Goal: Transaction & Acquisition: Purchase product/service

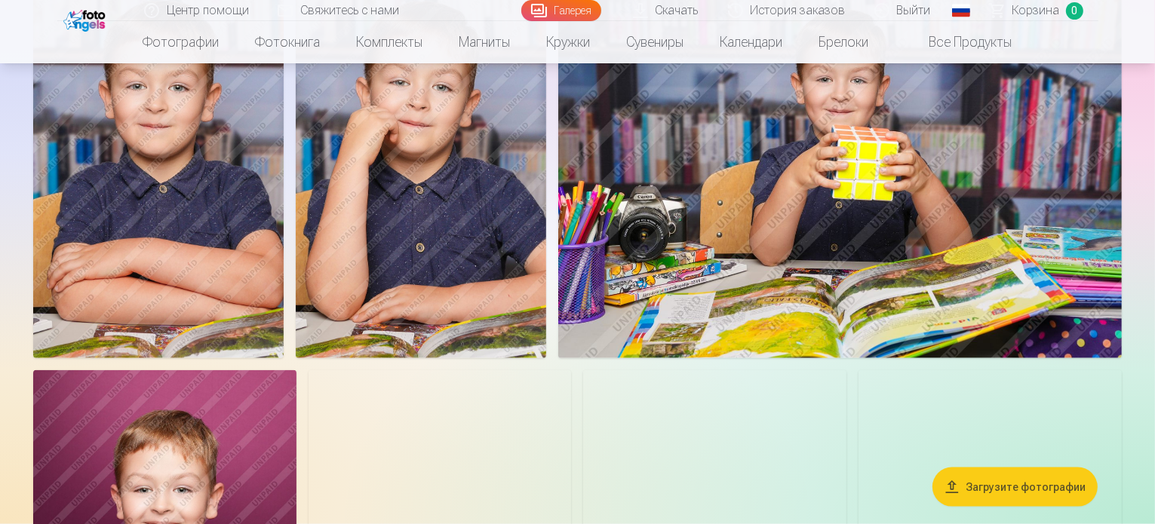
scroll to position [1962, 0]
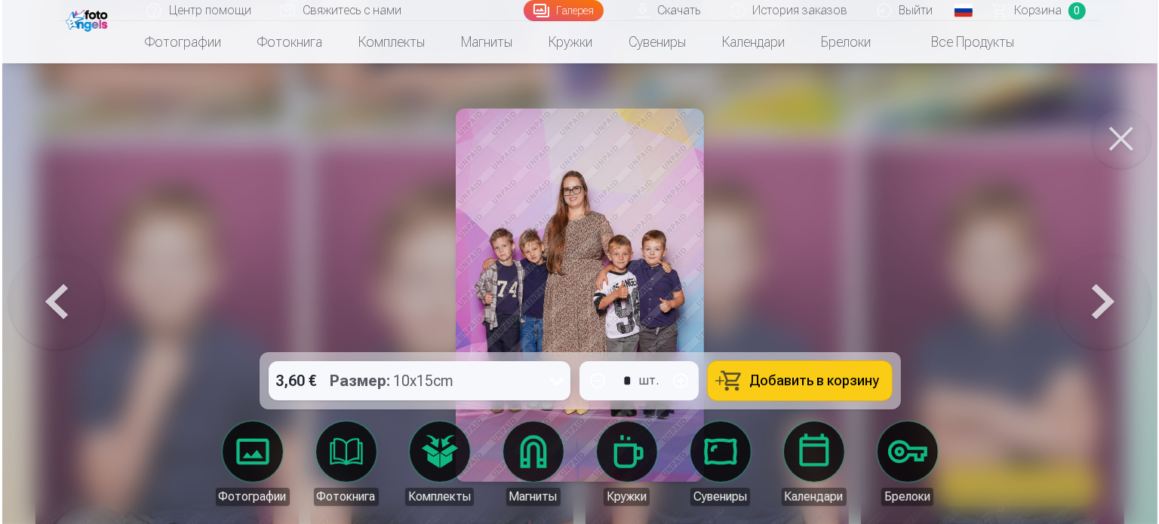
scroll to position [1965, 0]
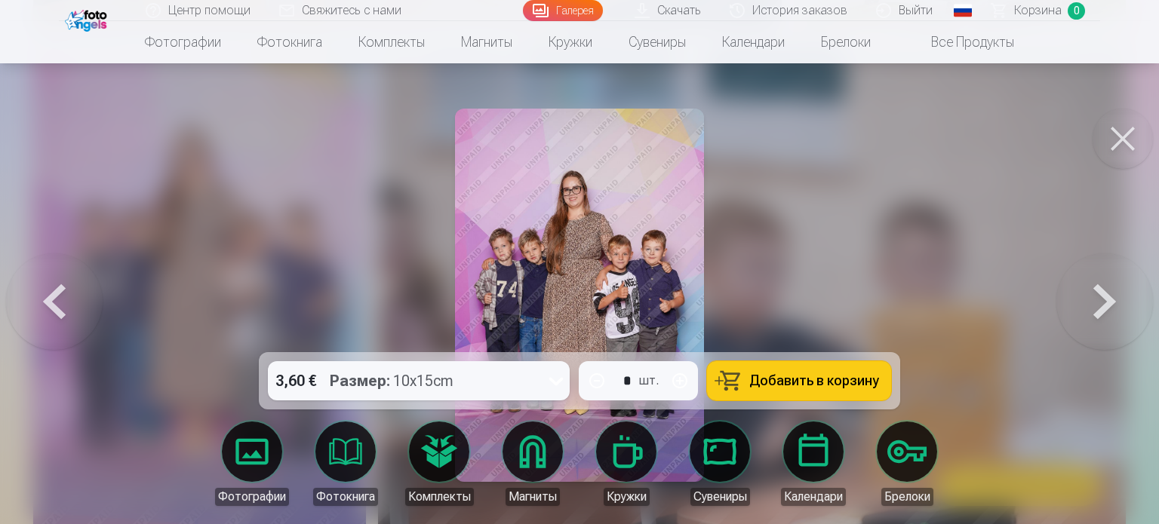
click at [1108, 295] on button at bounding box center [1104, 295] width 97 height 84
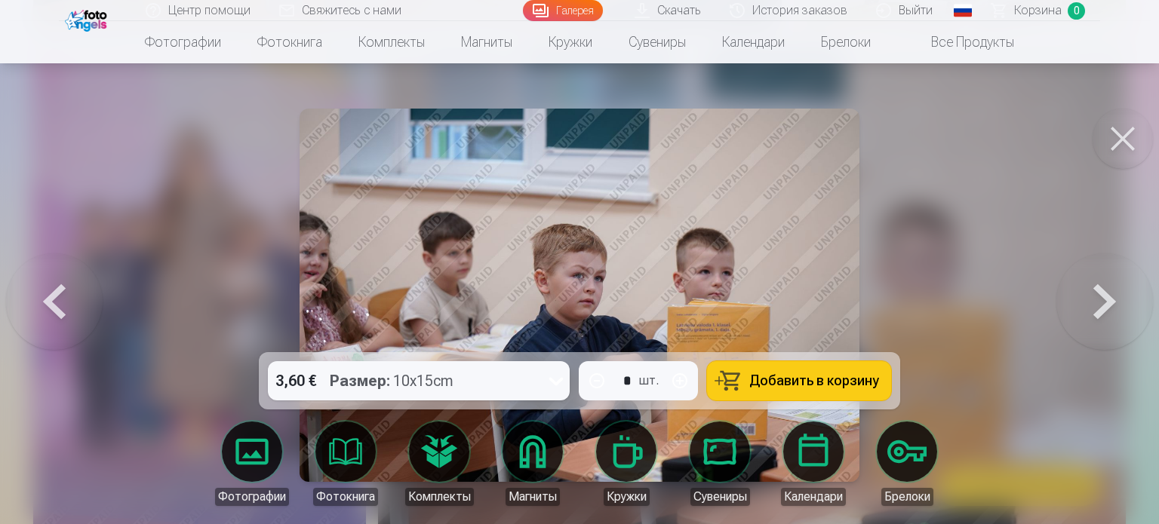
click at [1109, 295] on button at bounding box center [1104, 295] width 97 height 84
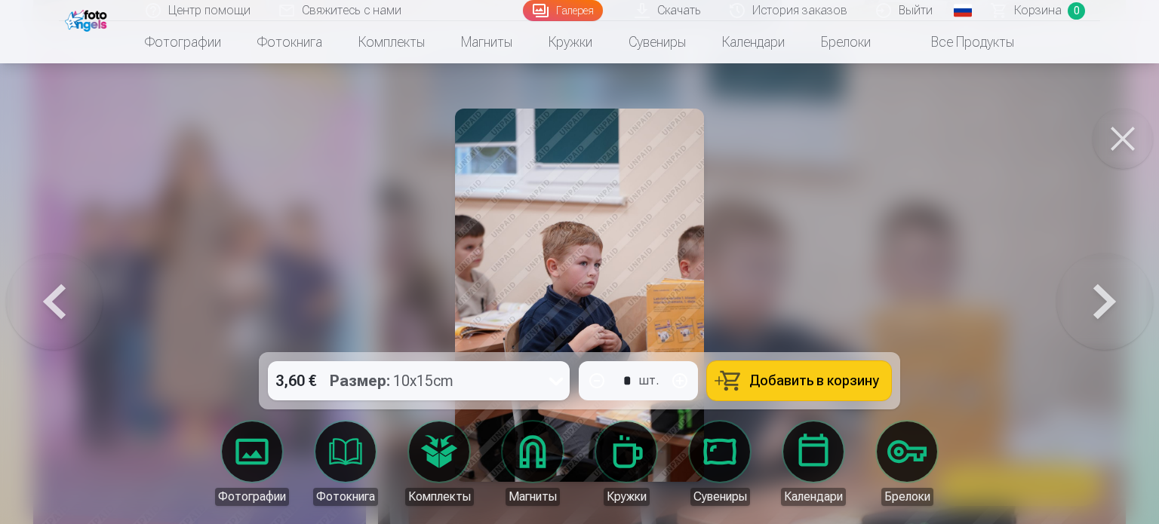
click at [1109, 295] on button at bounding box center [1104, 295] width 97 height 84
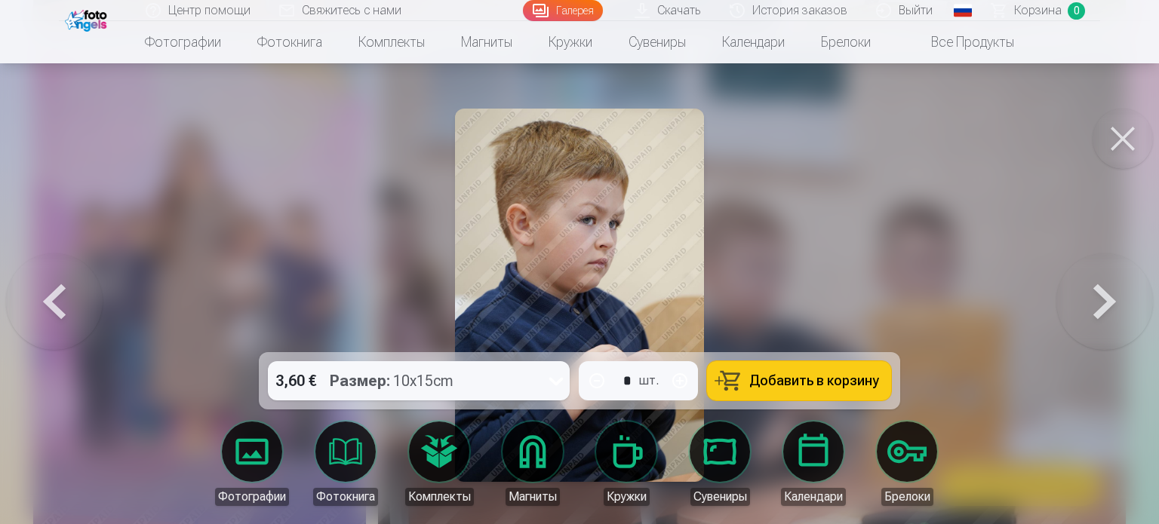
click at [1109, 295] on button at bounding box center [1104, 295] width 97 height 84
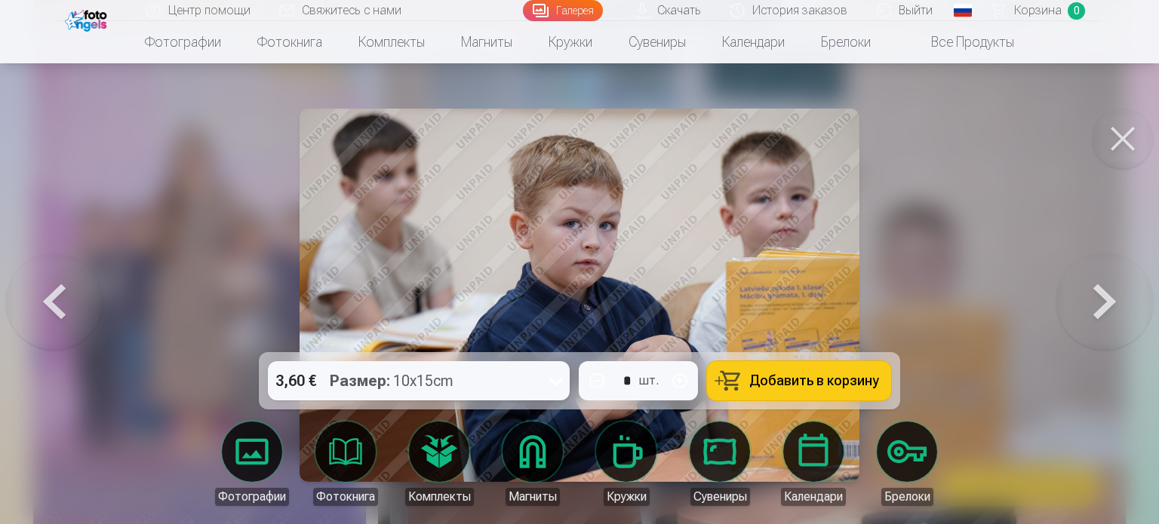
click at [1109, 295] on button at bounding box center [1104, 295] width 97 height 84
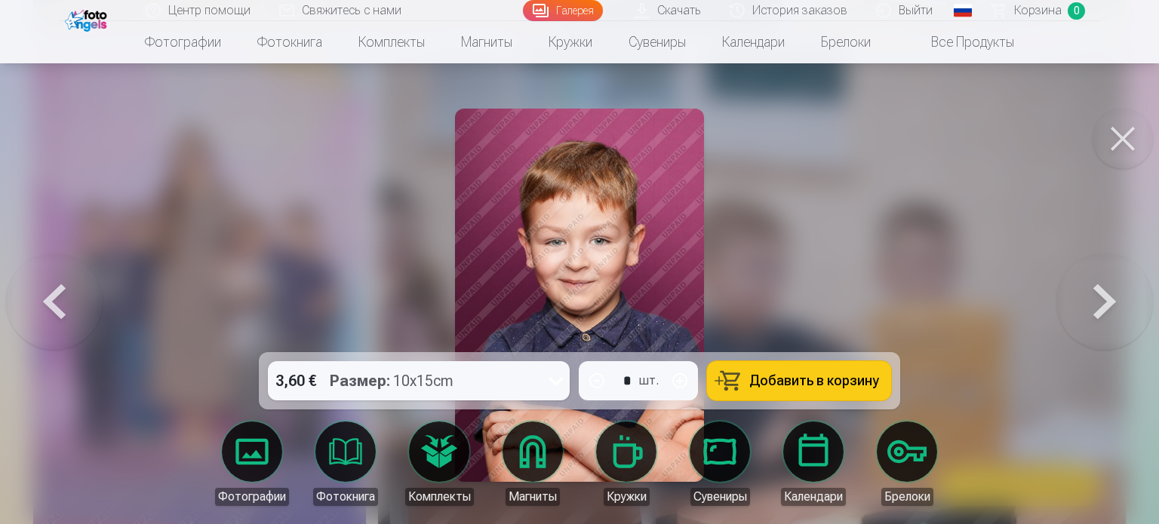
click at [1109, 295] on button at bounding box center [1104, 295] width 97 height 84
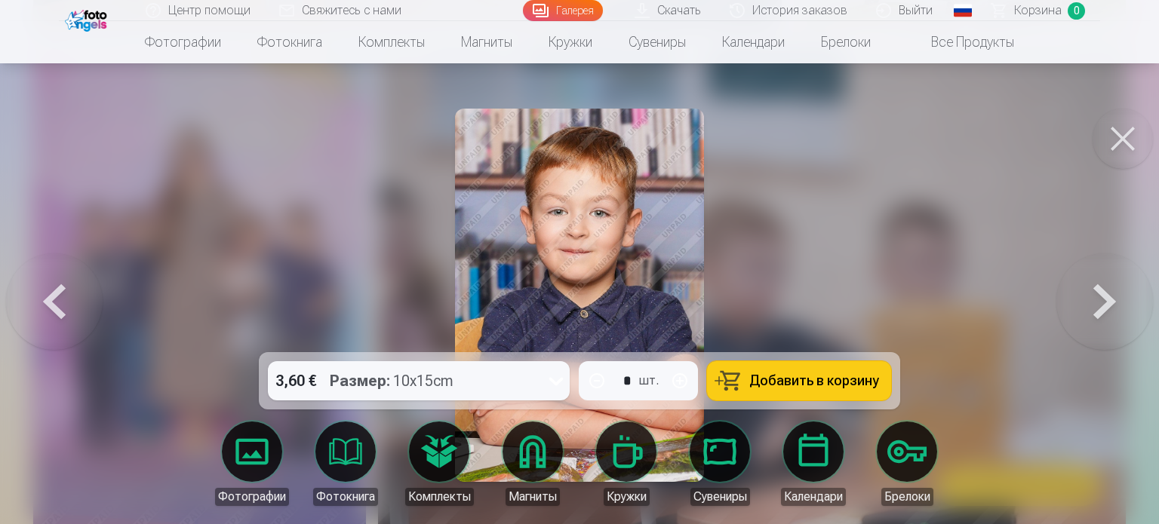
click at [1109, 295] on button at bounding box center [1104, 295] width 97 height 84
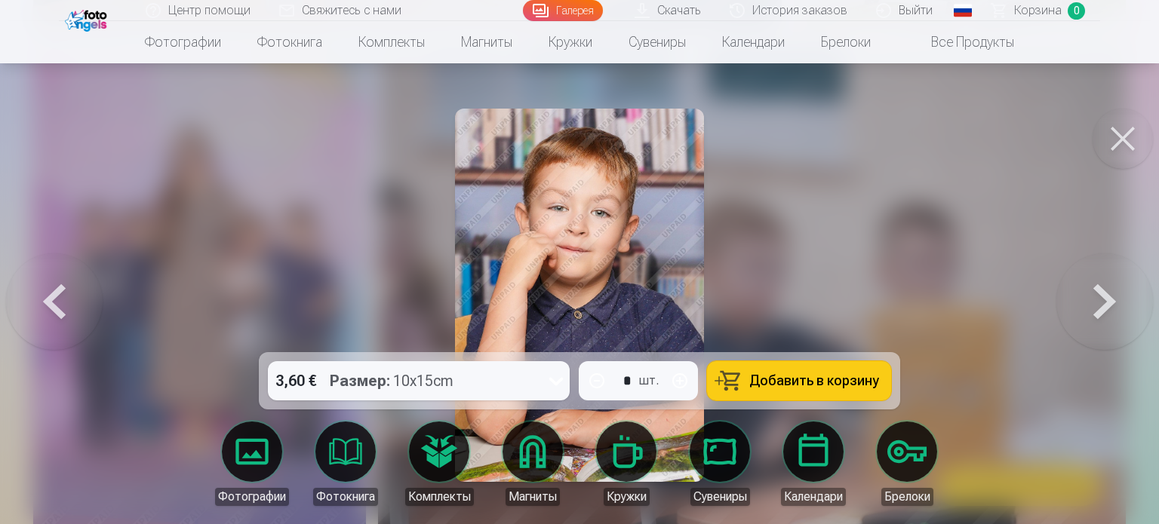
click at [1092, 286] on button at bounding box center [1104, 295] width 97 height 84
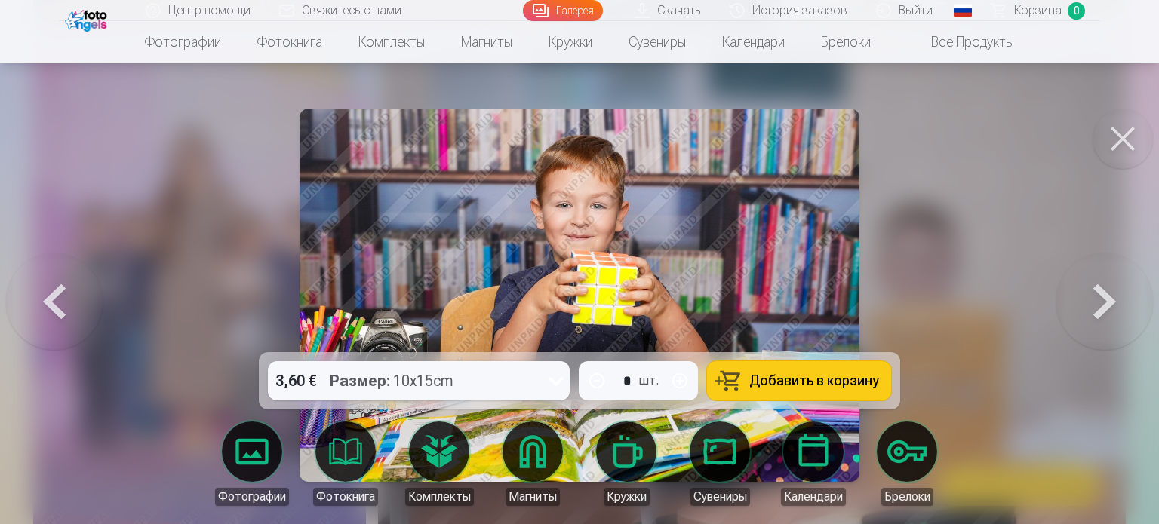
click at [63, 299] on button at bounding box center [54, 295] width 97 height 84
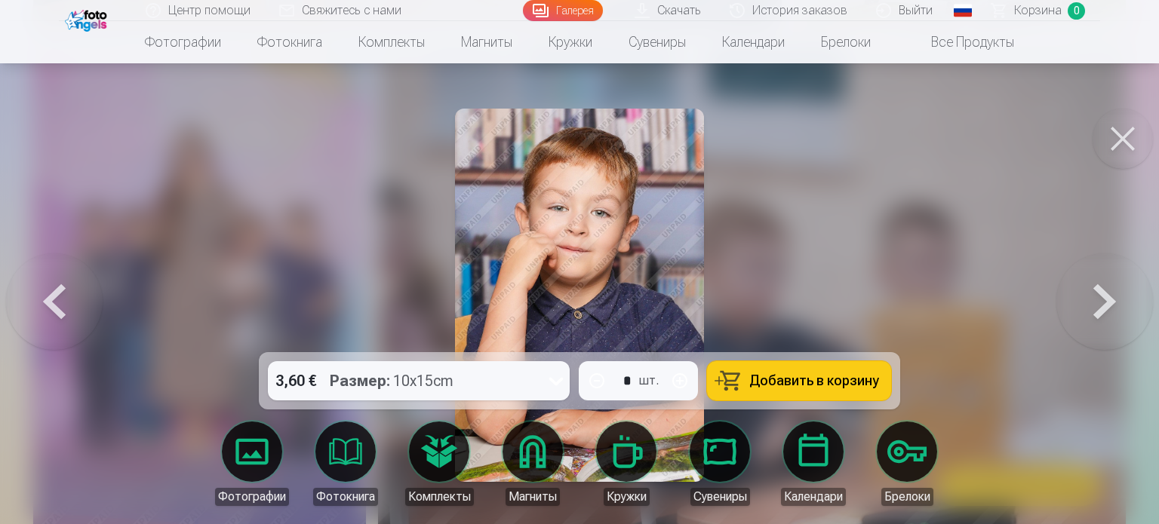
click at [63, 299] on button at bounding box center [54, 295] width 97 height 84
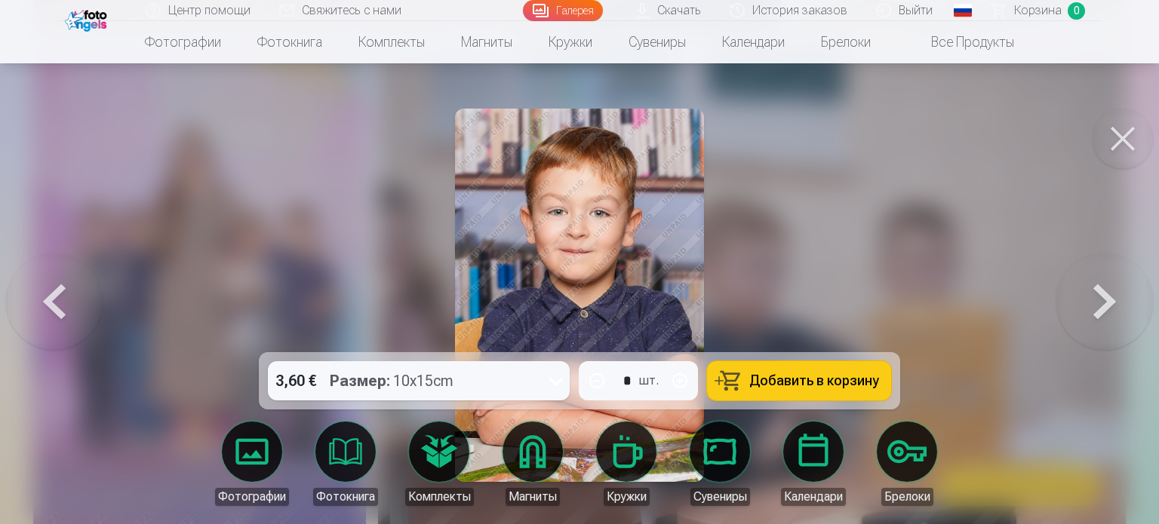
click at [63, 299] on button at bounding box center [54, 295] width 97 height 84
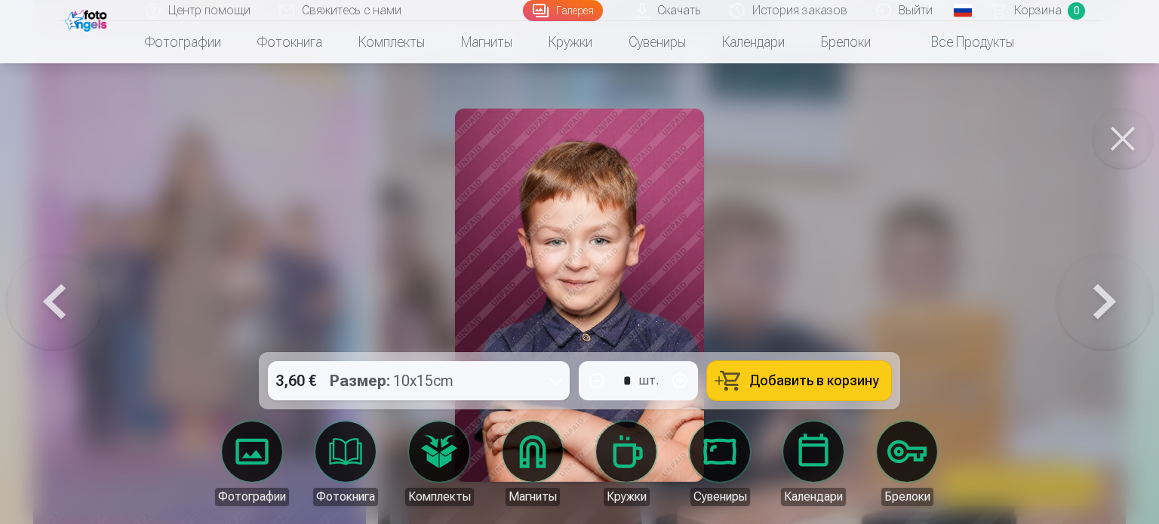
click at [842, 382] on span "Добавить в корзину" at bounding box center [814, 381] width 130 height 14
click at [1101, 310] on button at bounding box center [1104, 295] width 97 height 84
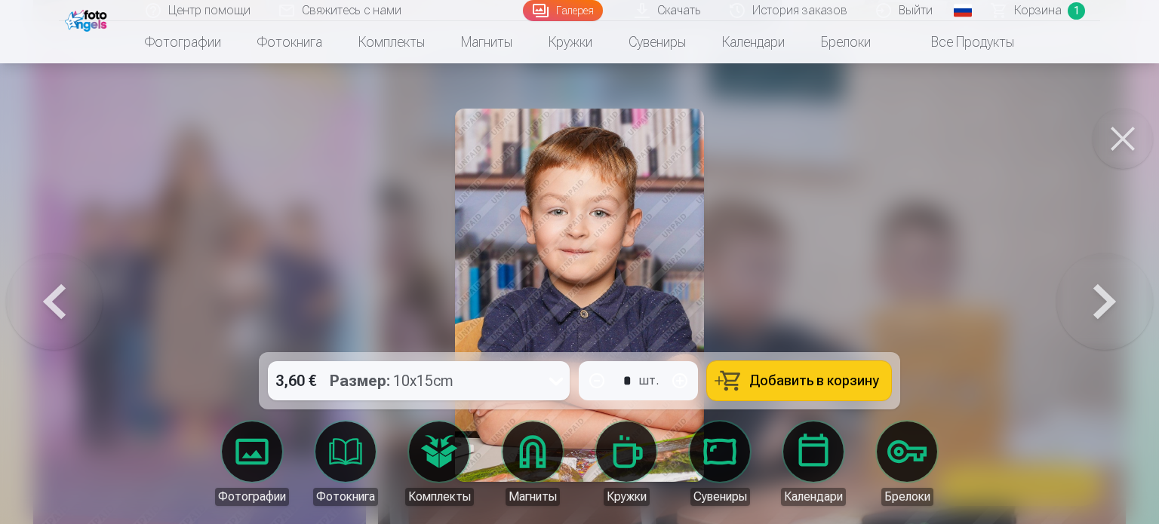
click at [1101, 310] on button at bounding box center [1104, 295] width 97 height 84
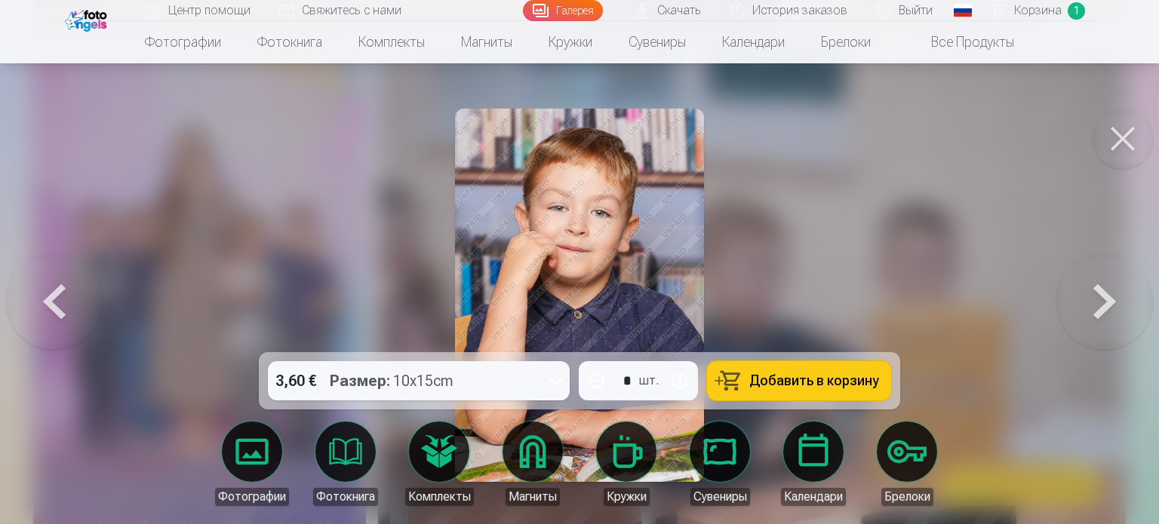
click at [1101, 310] on button at bounding box center [1104, 295] width 97 height 84
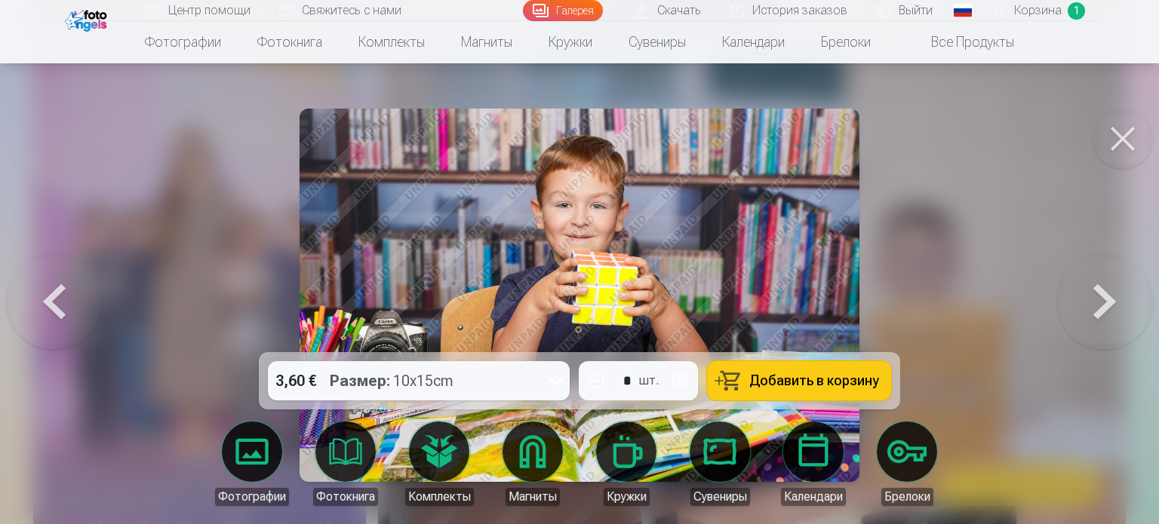
click at [1101, 310] on button at bounding box center [1104, 295] width 97 height 84
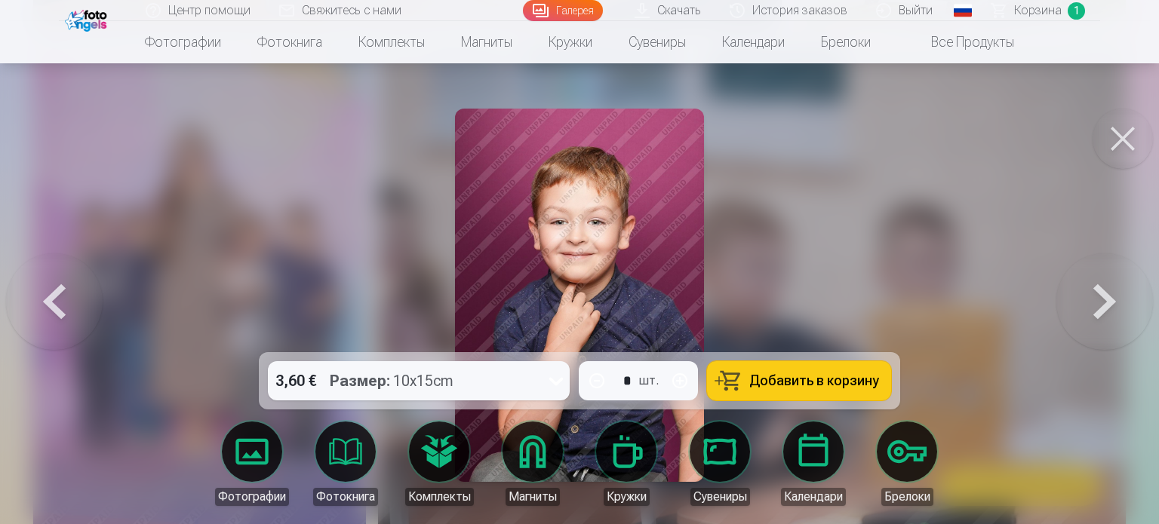
click at [1101, 310] on button at bounding box center [1104, 295] width 97 height 84
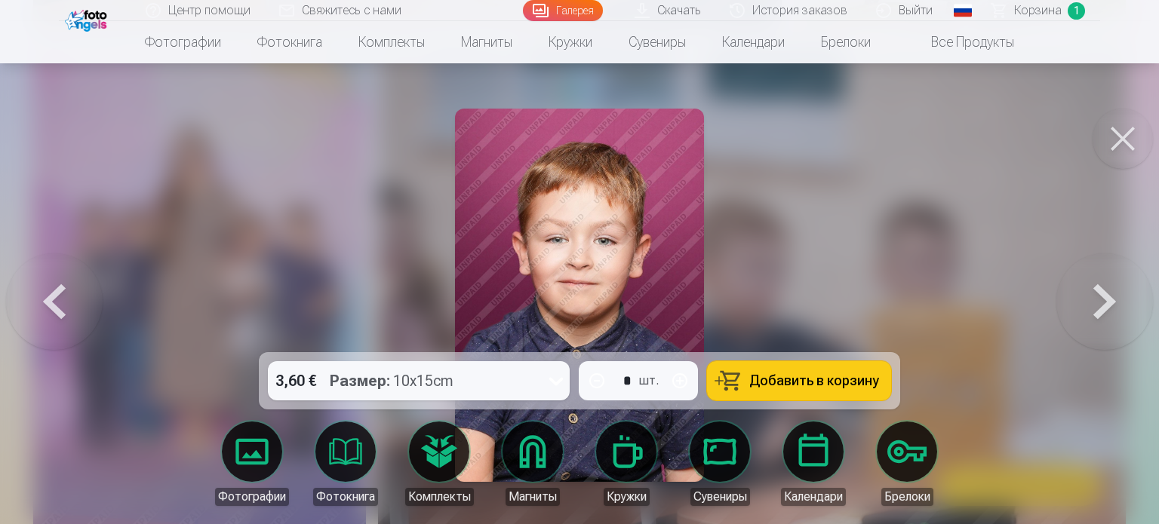
click at [1101, 310] on button at bounding box center [1104, 295] width 97 height 84
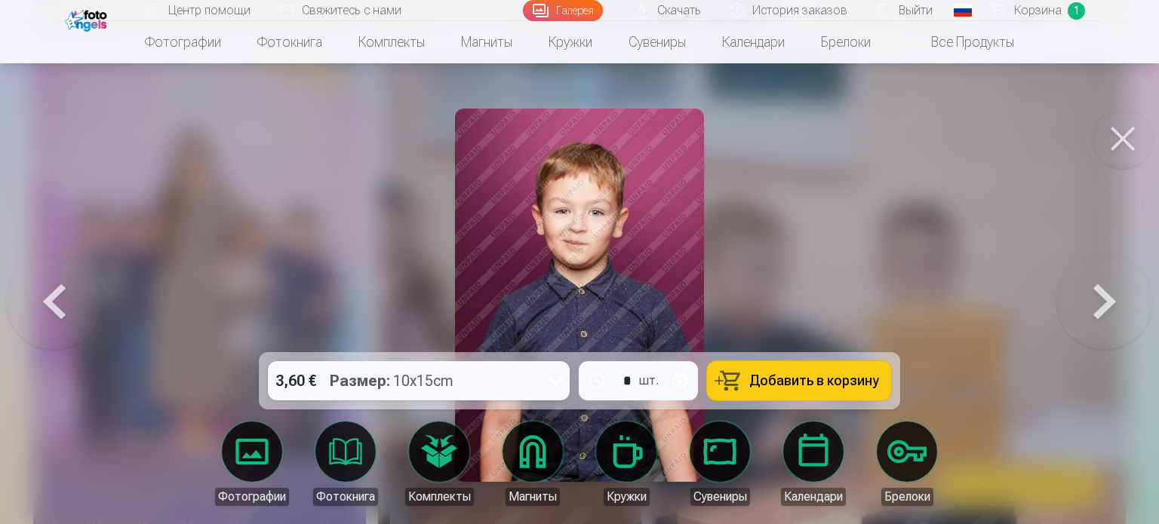
click at [1101, 310] on button at bounding box center [1104, 295] width 97 height 84
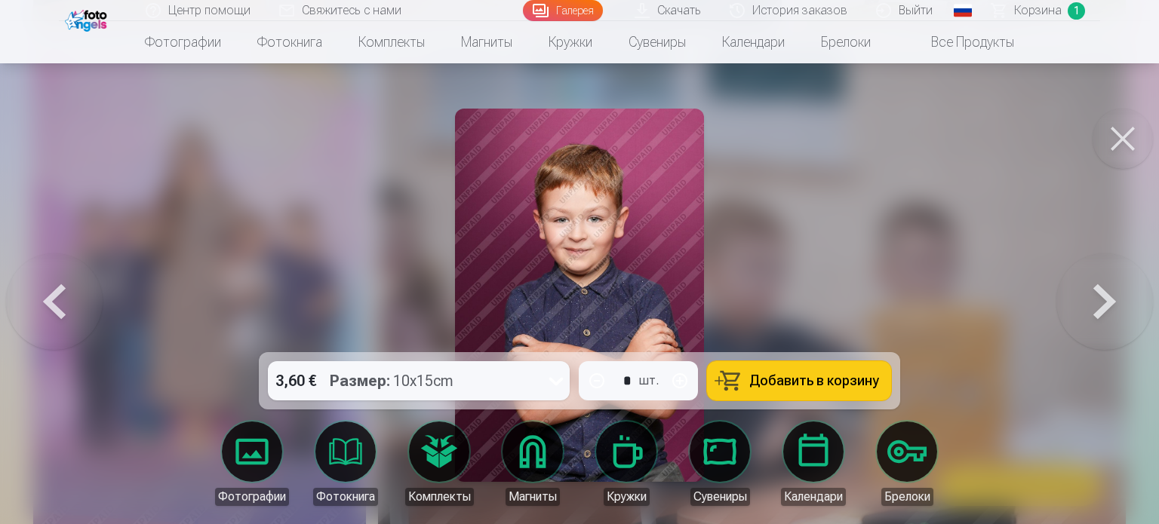
click at [1101, 310] on button at bounding box center [1104, 295] width 97 height 84
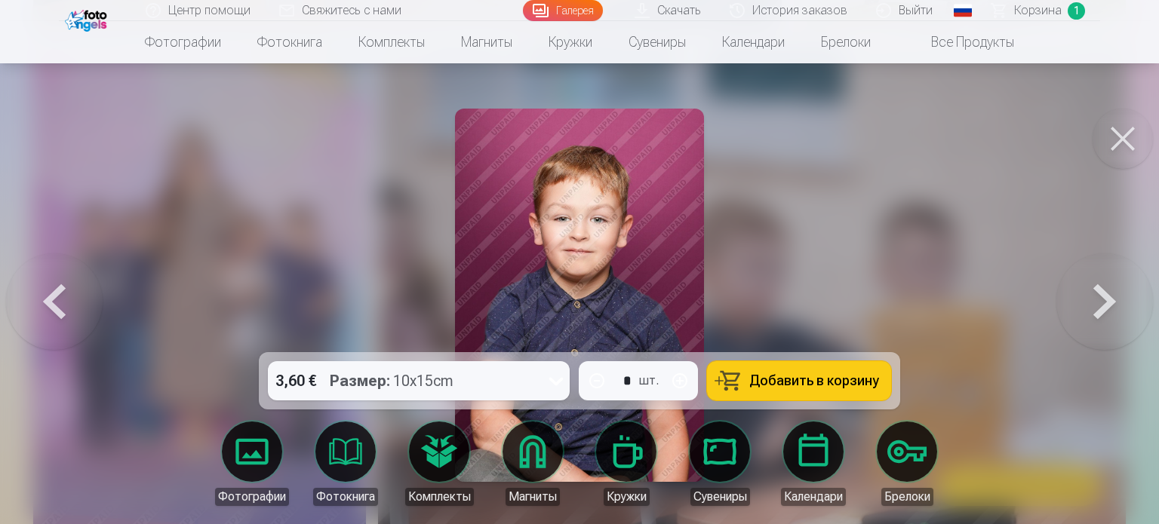
click at [1101, 310] on button at bounding box center [1104, 295] width 97 height 84
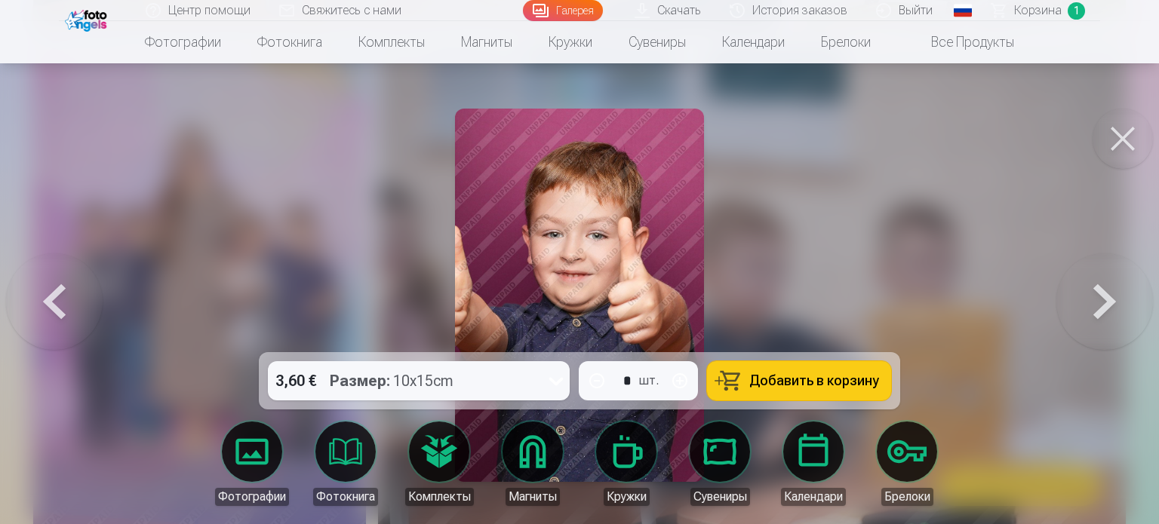
click at [56, 294] on button at bounding box center [54, 295] width 97 height 84
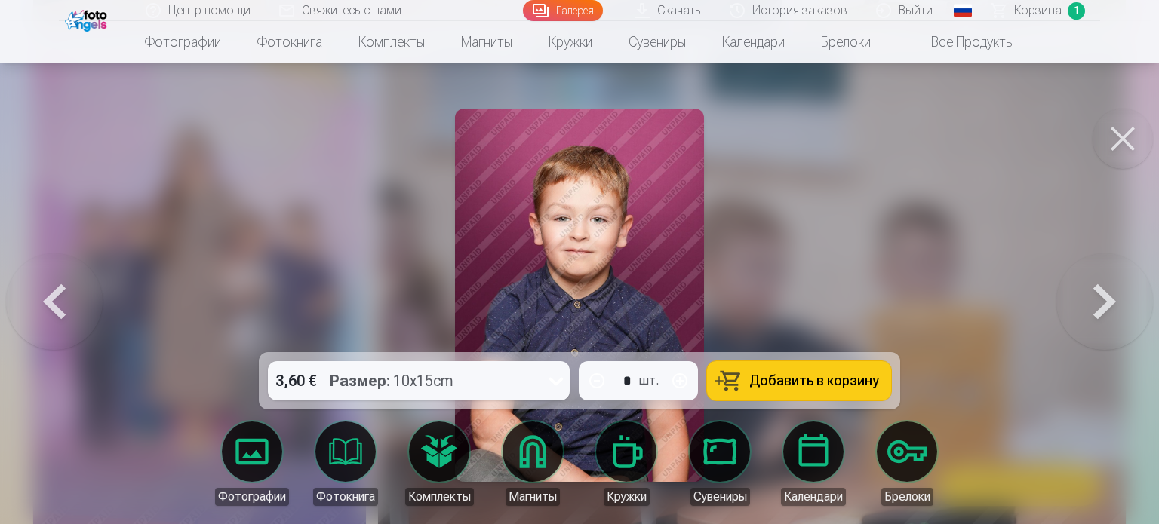
click at [56, 294] on button at bounding box center [54, 295] width 97 height 84
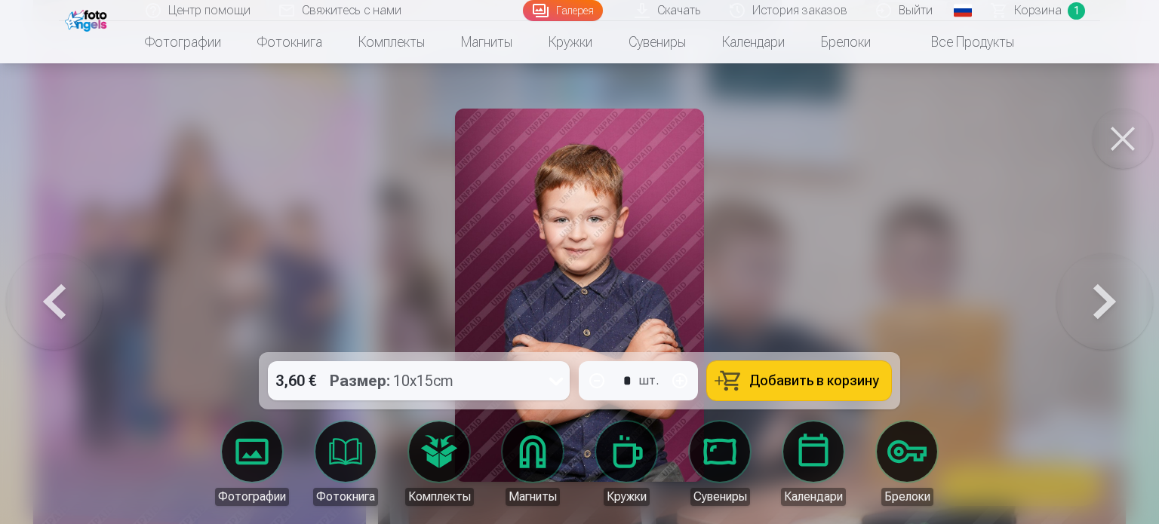
click at [840, 383] on span "Добавить в корзину" at bounding box center [814, 381] width 130 height 14
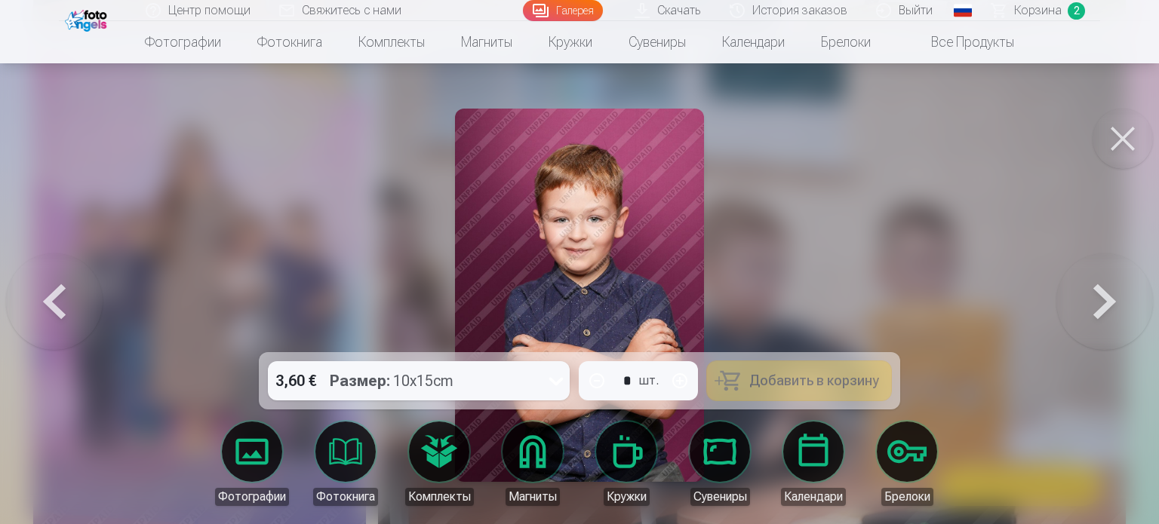
click at [1134, 303] on button at bounding box center [1104, 295] width 97 height 84
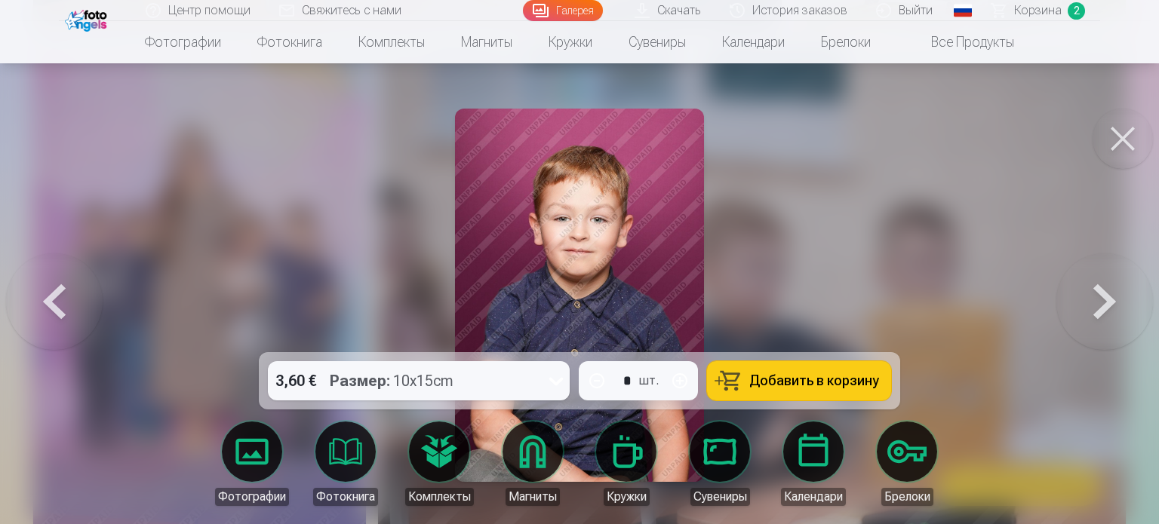
click at [1135, 303] on button at bounding box center [1104, 295] width 97 height 84
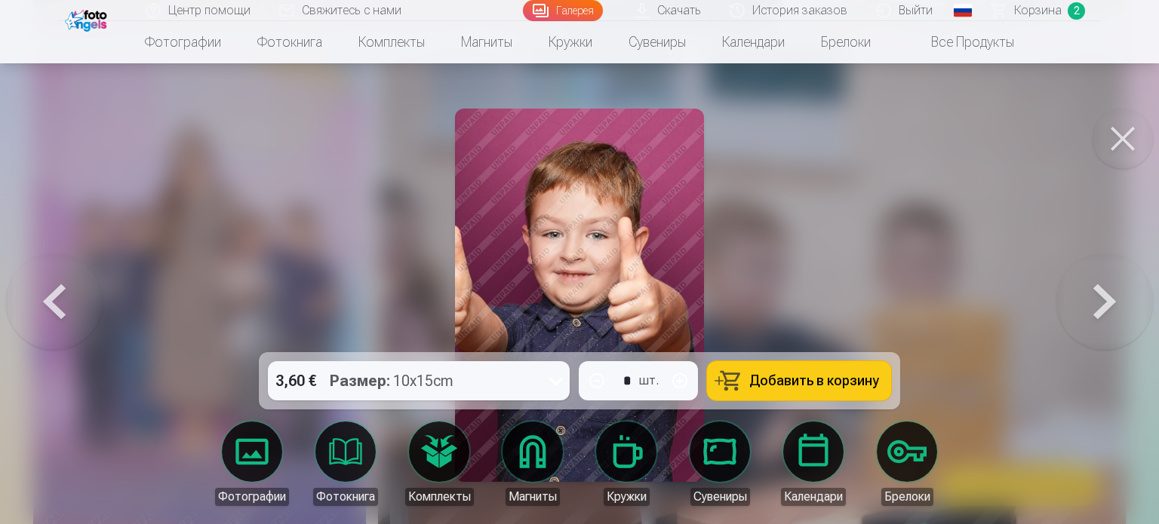
click at [1135, 304] on button at bounding box center [1104, 295] width 97 height 84
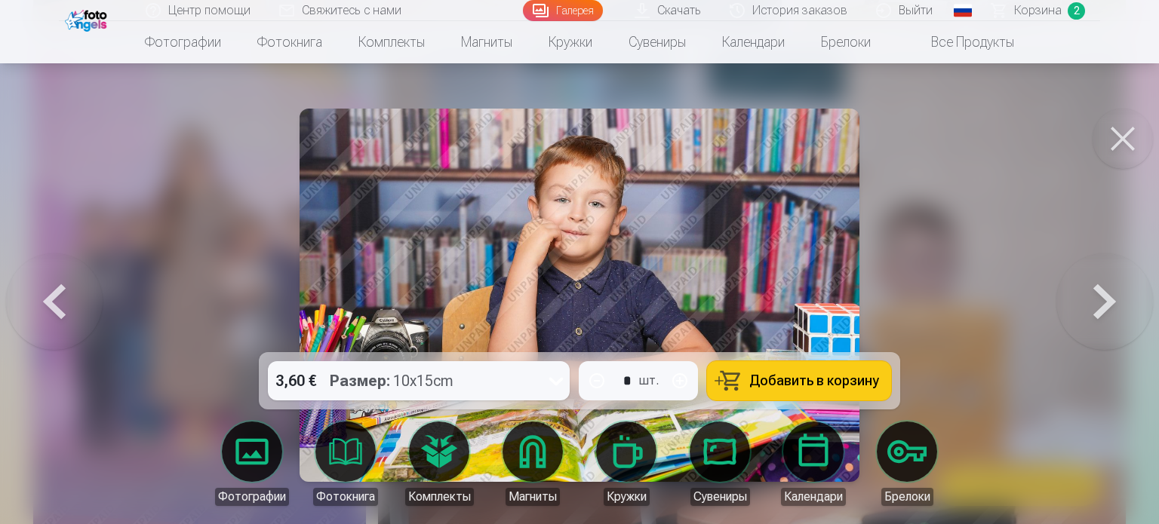
click at [1135, 304] on button at bounding box center [1104, 295] width 97 height 84
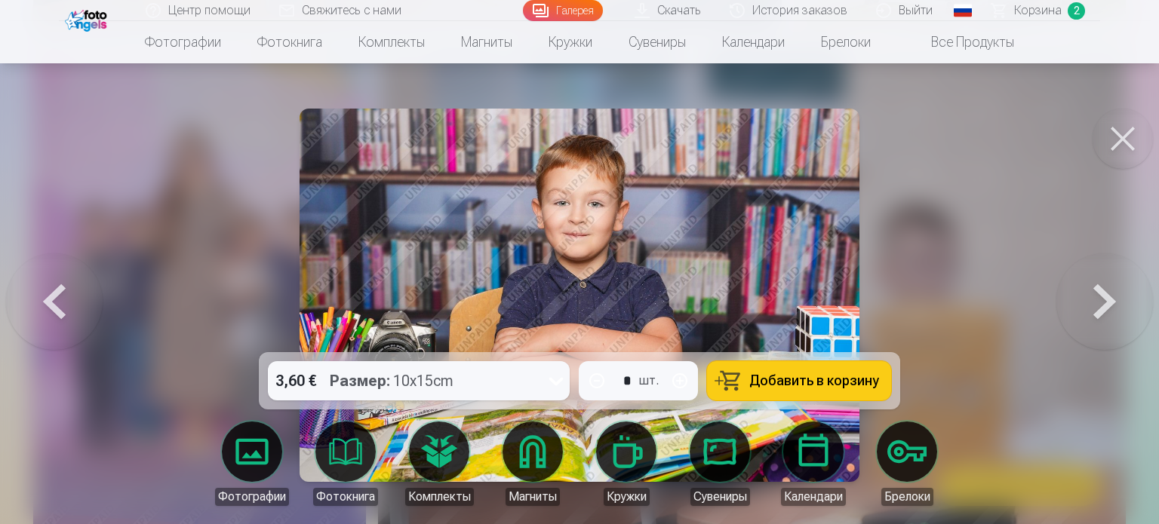
click at [1133, 307] on button at bounding box center [1104, 295] width 97 height 84
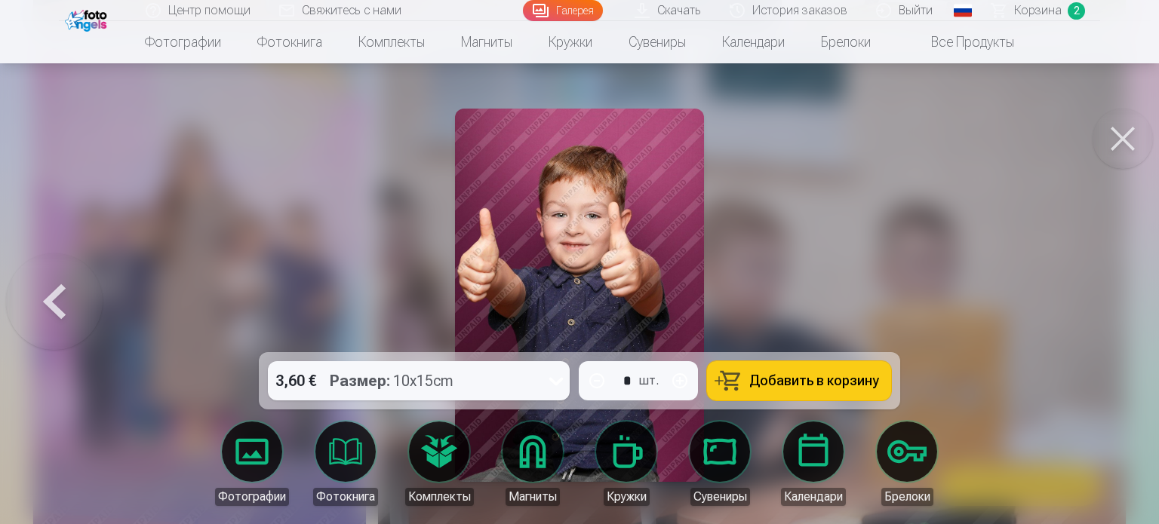
click at [1133, 307] on div at bounding box center [579, 262] width 1159 height 524
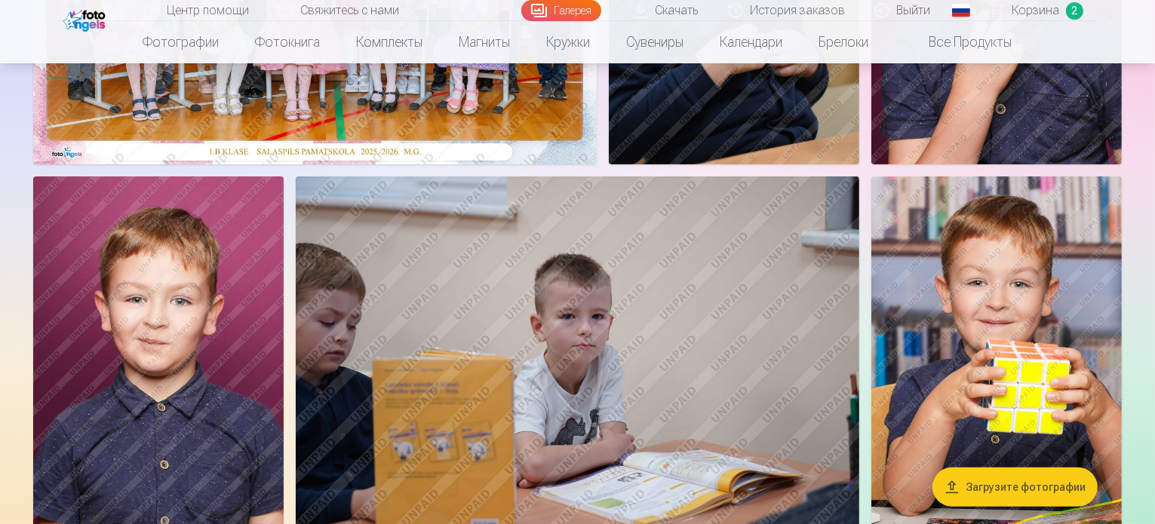
scroll to position [75, 0]
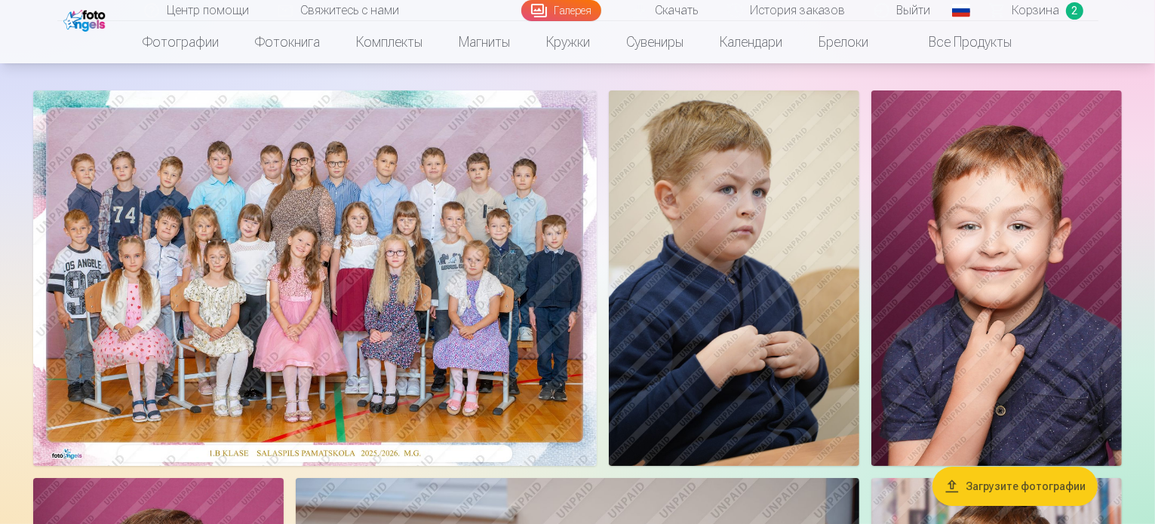
click at [487, 335] on img at bounding box center [315, 279] width 564 height 376
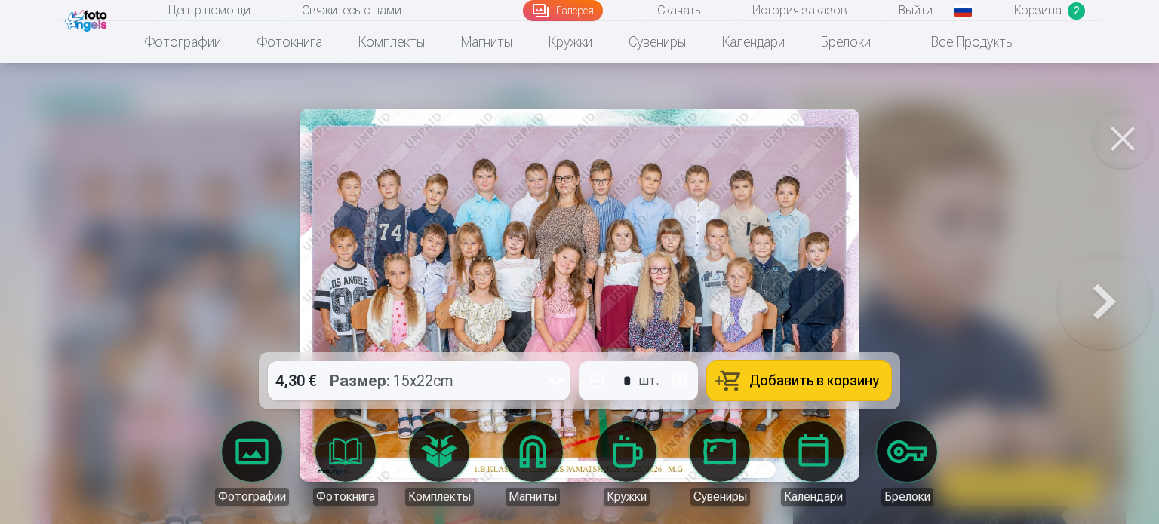
click at [837, 379] on span "Добавить в корзину" at bounding box center [814, 381] width 130 height 14
click at [1126, 135] on button at bounding box center [1122, 139] width 60 height 60
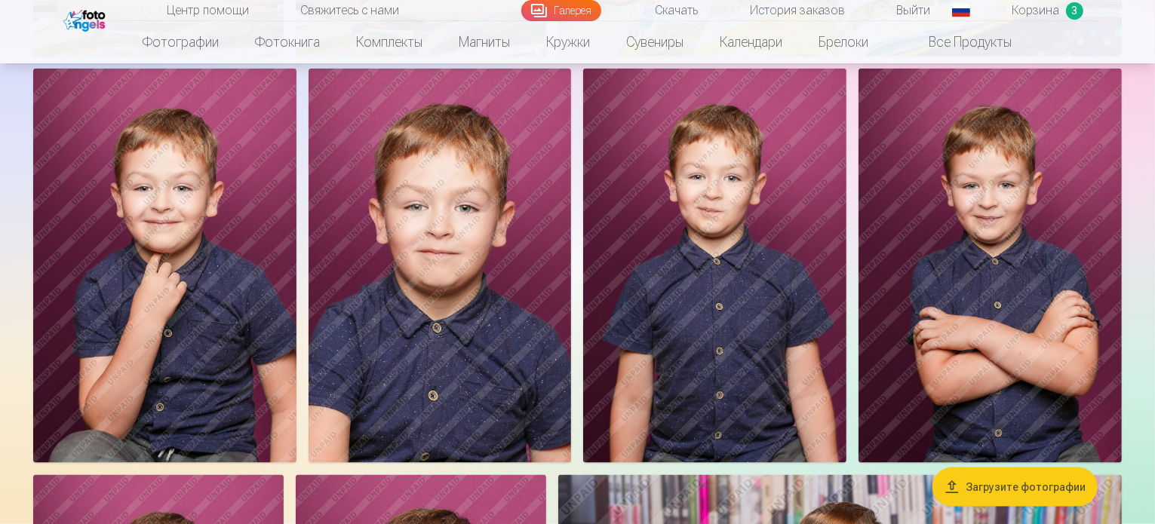
scroll to position [1962, 0]
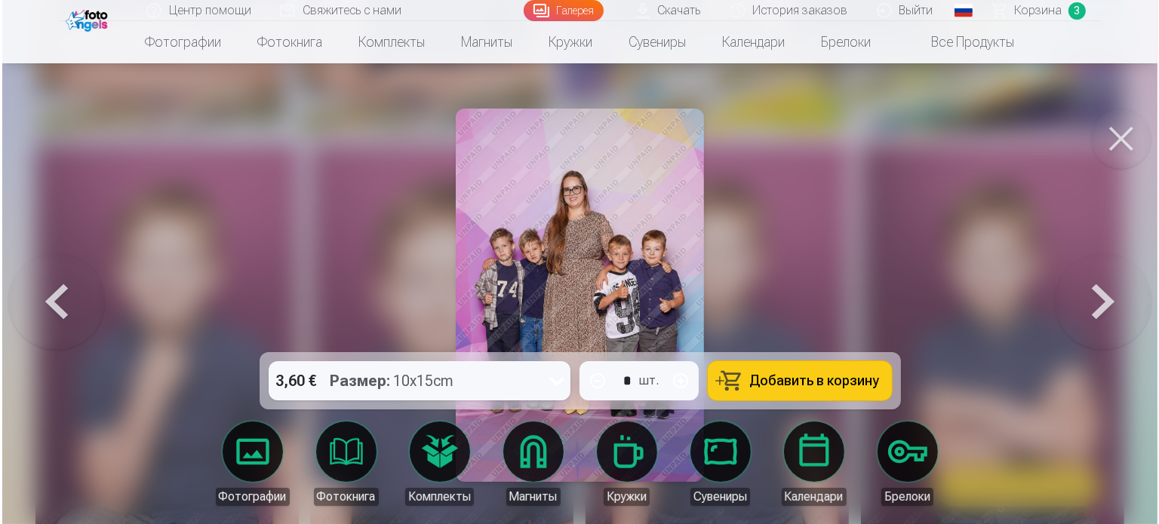
scroll to position [1965, 0]
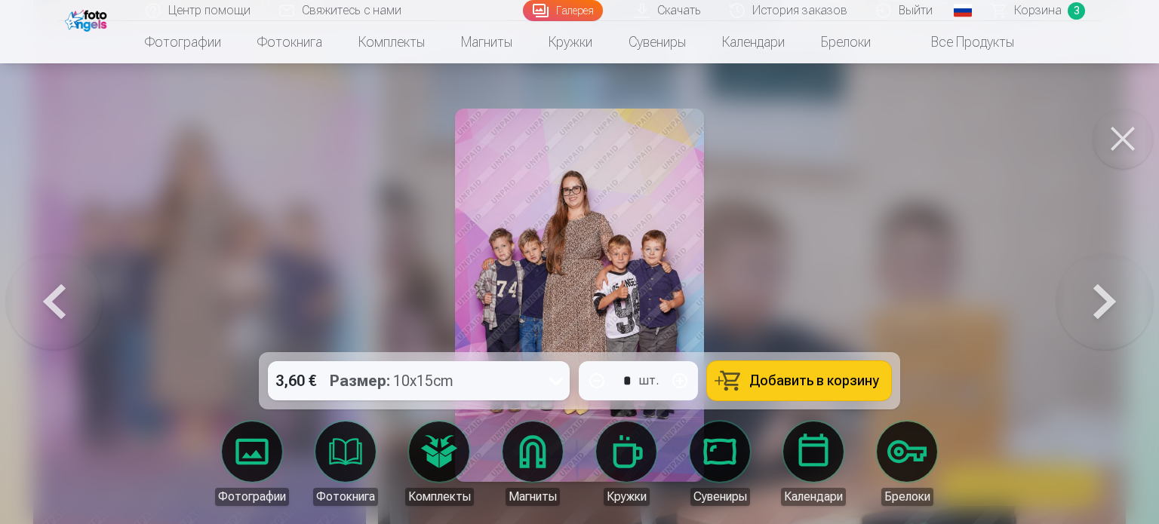
click at [821, 384] on span "Добавить в корзину" at bounding box center [814, 381] width 130 height 14
click at [1125, 153] on button at bounding box center [1122, 139] width 60 height 60
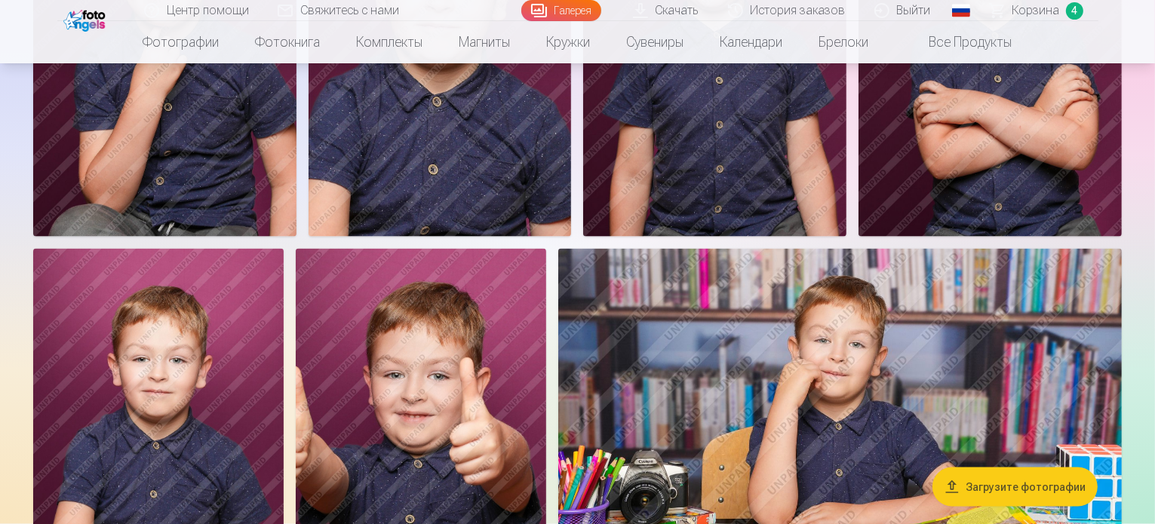
scroll to position [2037, 0]
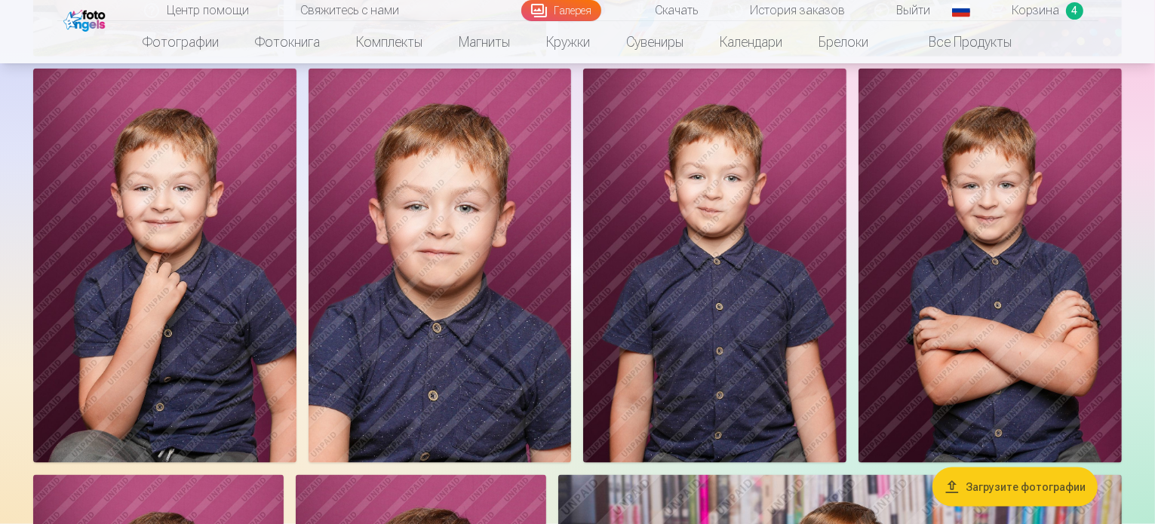
click at [1079, 16] on span "4" at bounding box center [1074, 10] width 17 height 17
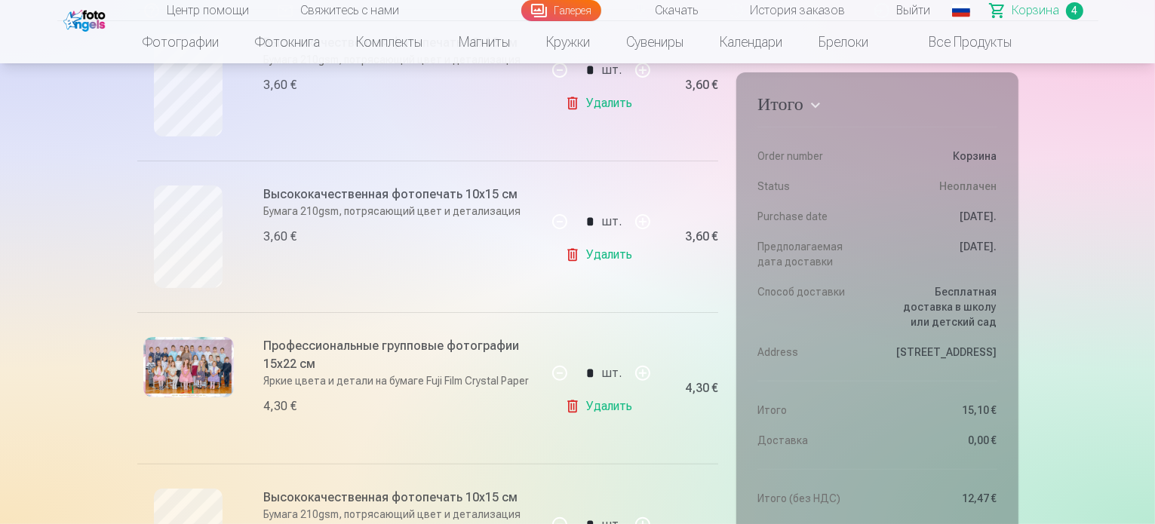
scroll to position [226, 0]
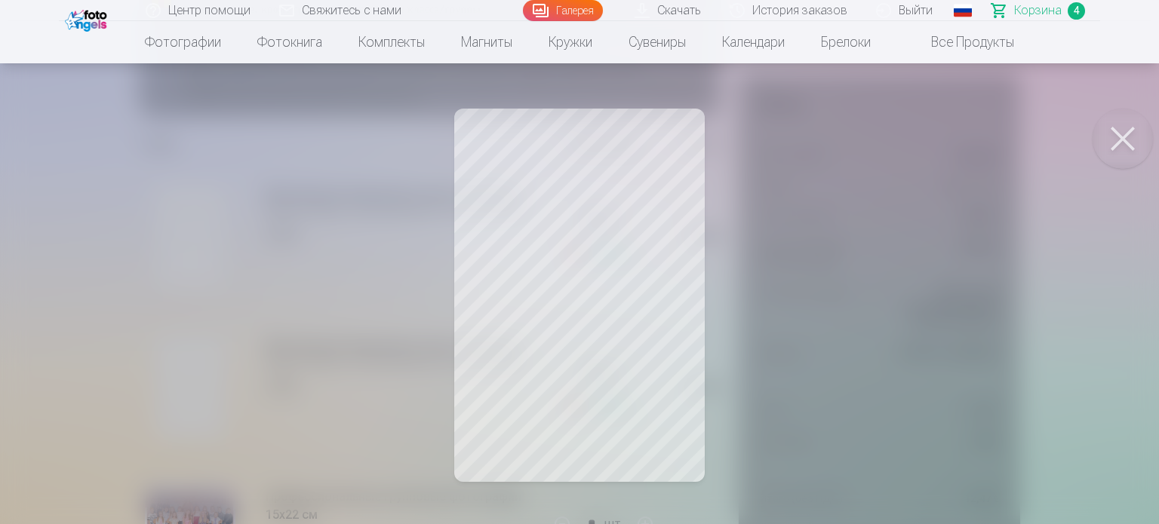
click at [1115, 152] on button at bounding box center [1122, 139] width 60 height 60
drag, startPoint x: 1130, startPoint y: 132, endPoint x: 1080, endPoint y: 159, distance: 57.4
click at [1130, 133] on button at bounding box center [1122, 139] width 60 height 60
click at [1130, 141] on button at bounding box center [1122, 139] width 60 height 60
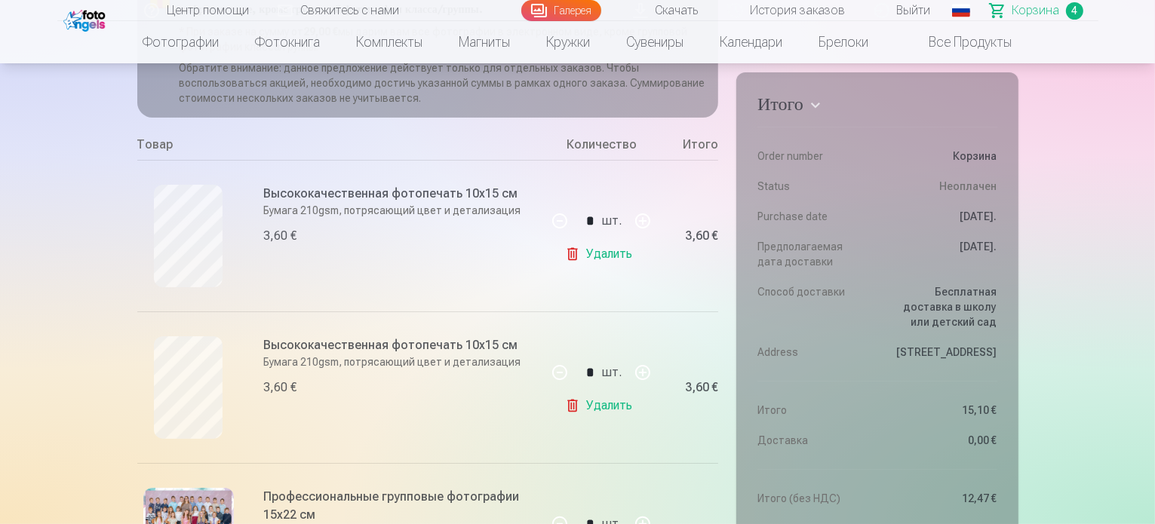
click at [601, 407] on link "Удалить" at bounding box center [601, 406] width 73 height 30
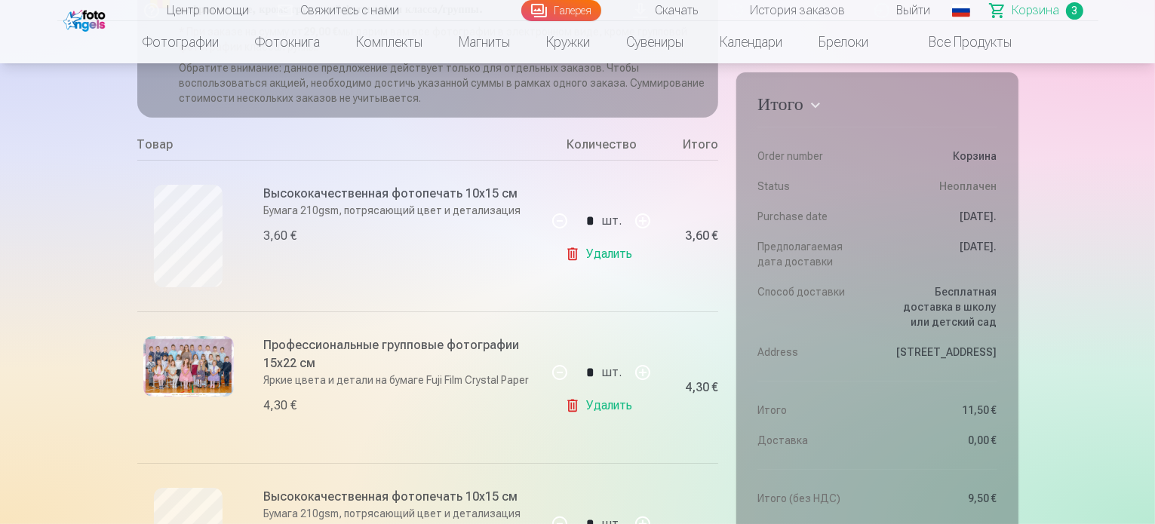
scroll to position [75, 0]
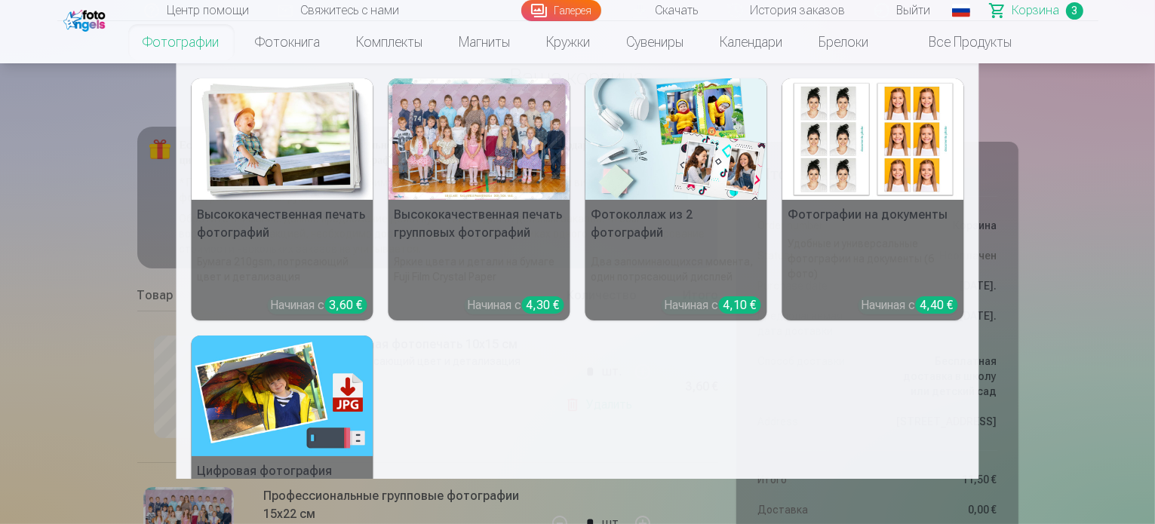
click at [187, 51] on link "Фотографии" at bounding box center [181, 42] width 112 height 42
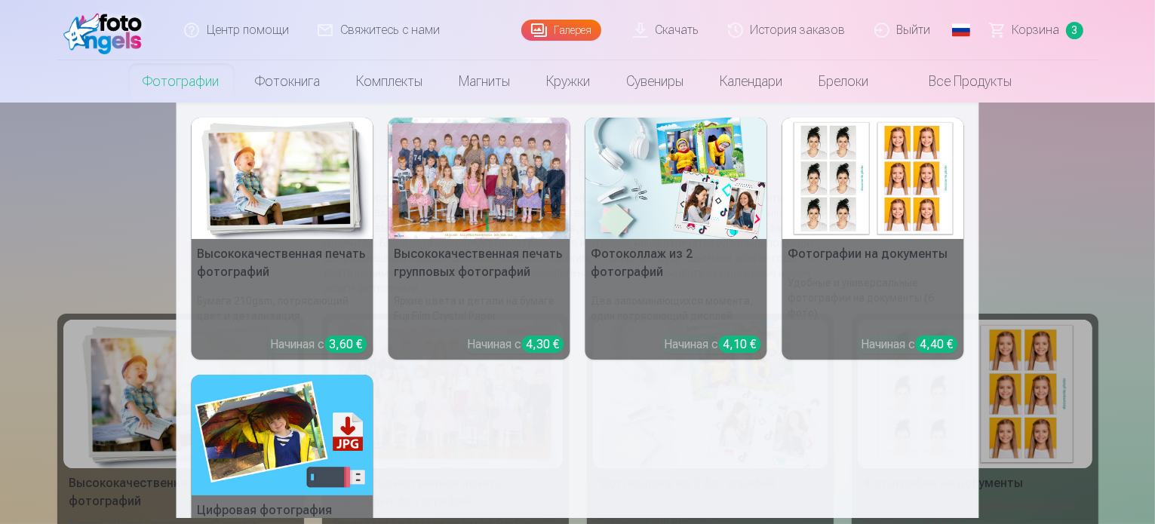
click at [94, 220] on nav "Высококачественная печать фотографий Бумага 210gsm, потрясающий цвет и детализа…" at bounding box center [577, 311] width 1155 height 416
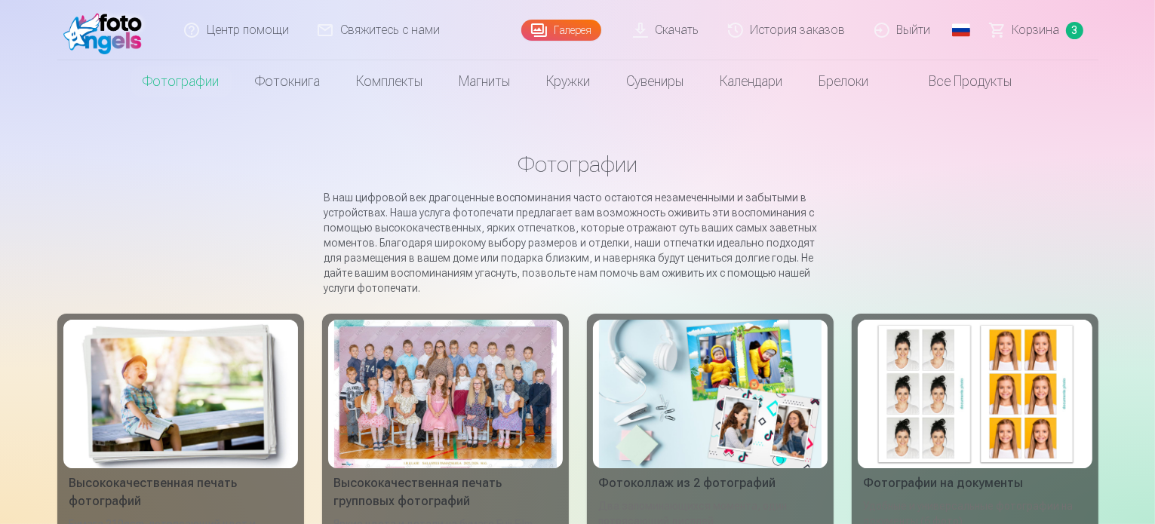
click at [588, 34] on link "Галерея" at bounding box center [561, 30] width 80 height 21
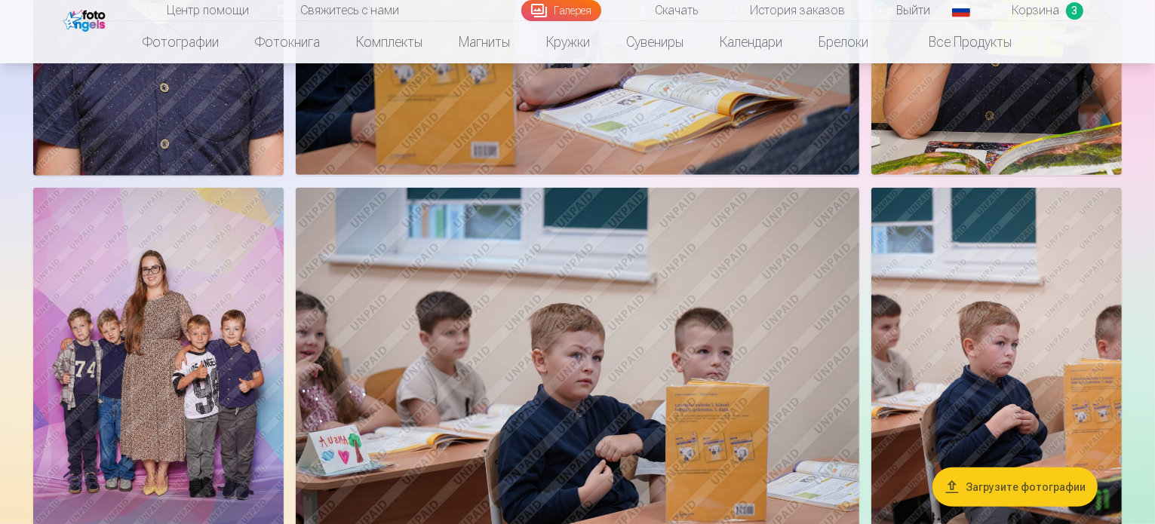
scroll to position [830, 0]
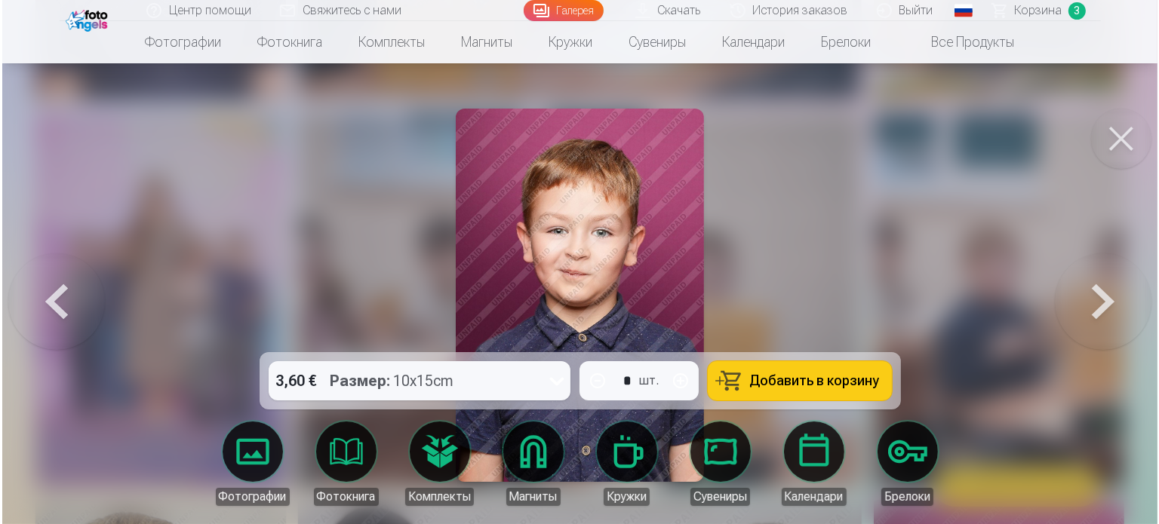
scroll to position [831, 0]
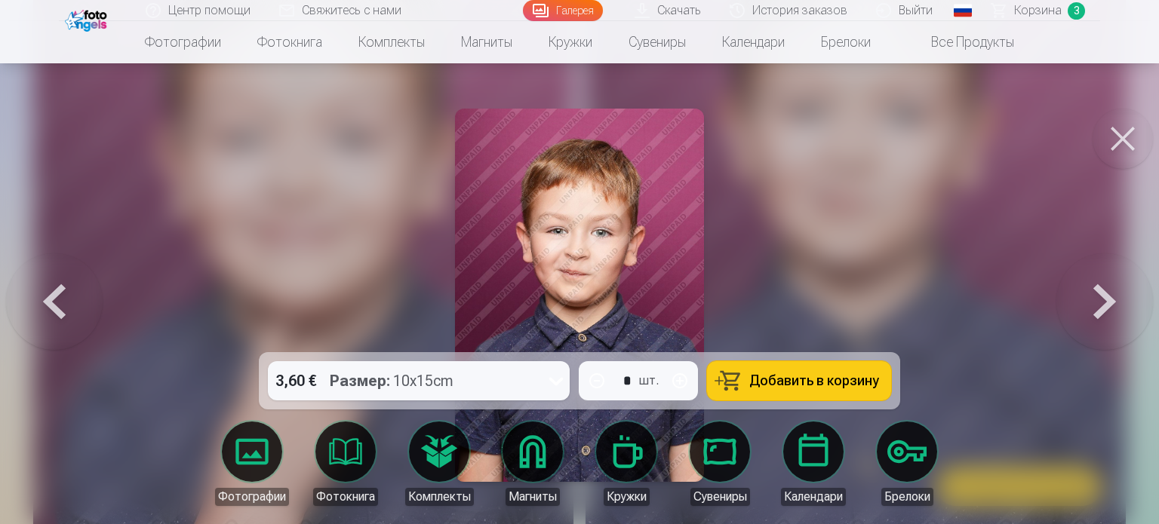
drag, startPoint x: 748, startPoint y: 376, endPoint x: 743, endPoint y: 386, distance: 10.5
click at [748, 373] on button "Добавить в корзину" at bounding box center [799, 380] width 184 height 39
click at [1117, 130] on button at bounding box center [1122, 139] width 60 height 60
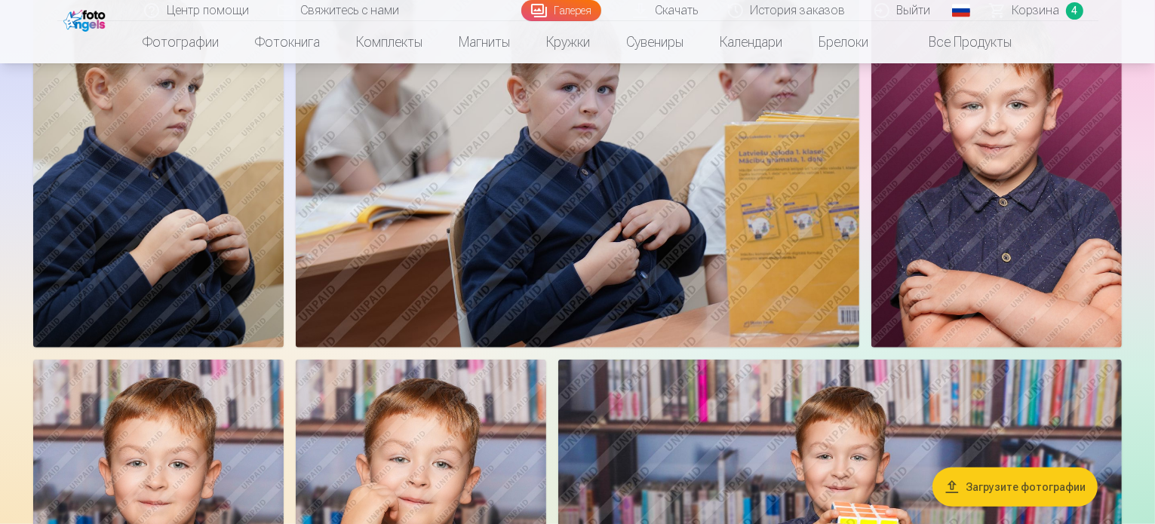
scroll to position [1433, 0]
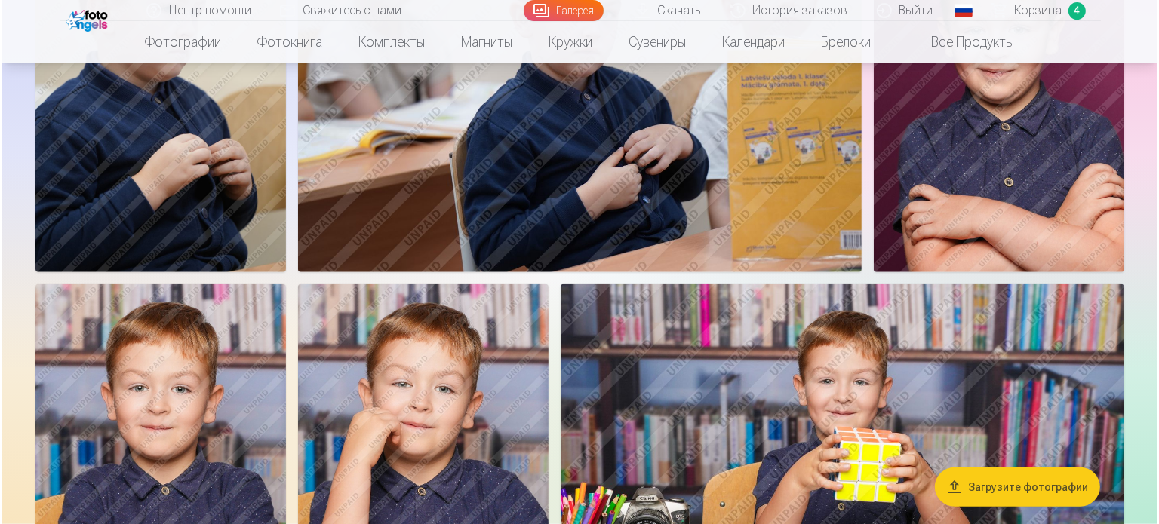
scroll to position [1435, 0]
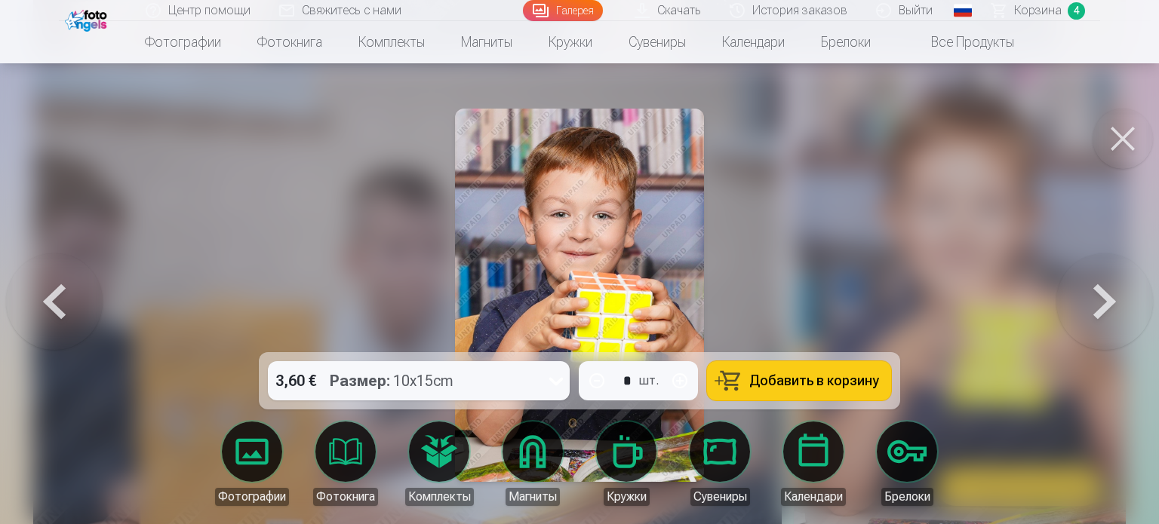
click at [1123, 140] on button at bounding box center [1122, 139] width 60 height 60
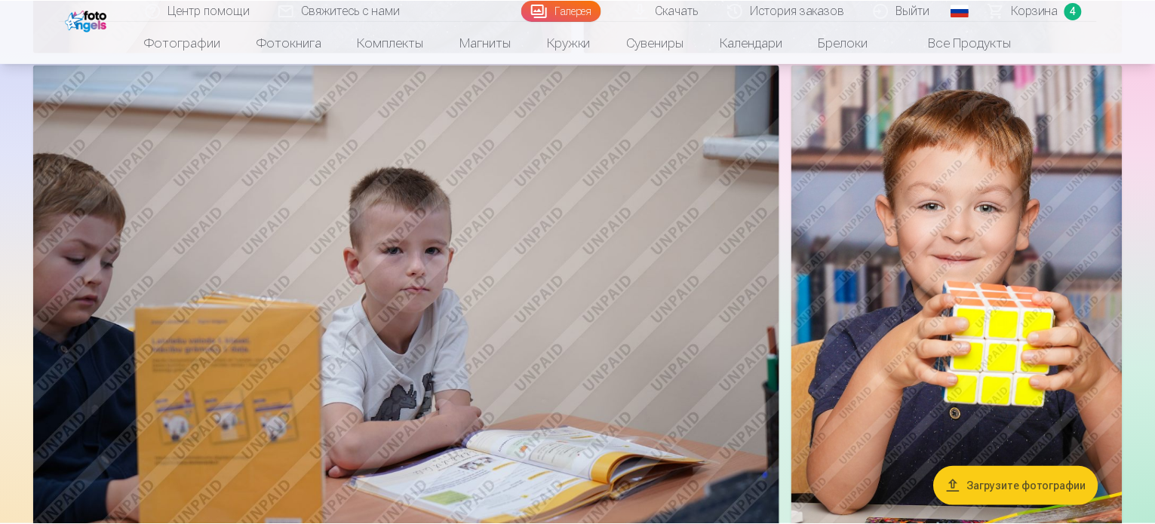
scroll to position [1433, 0]
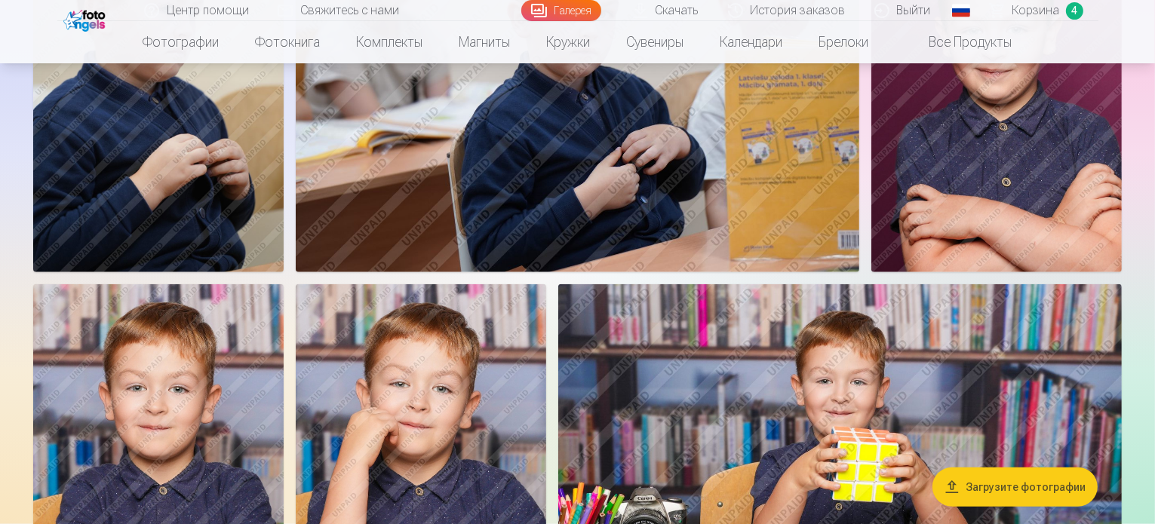
click at [1045, 11] on span "Корзина" at bounding box center [1036, 11] width 48 height 18
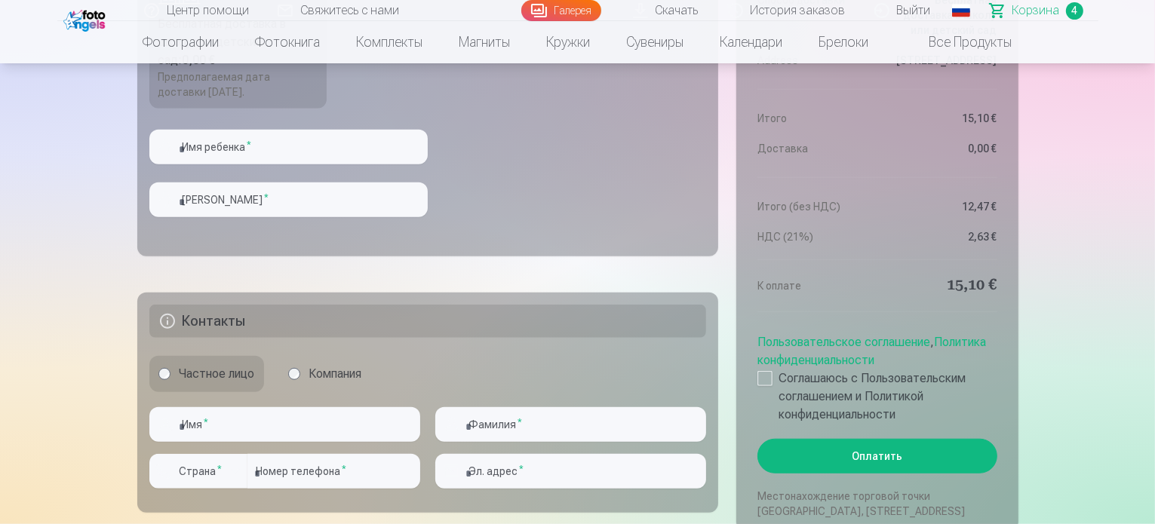
scroll to position [1283, 0]
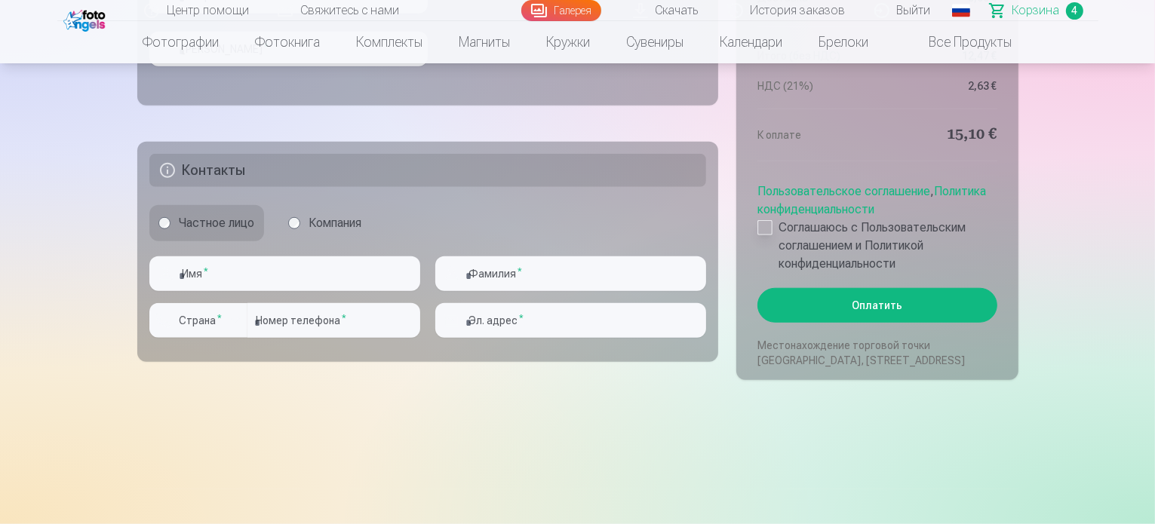
click at [759, 229] on div at bounding box center [764, 227] width 15 height 15
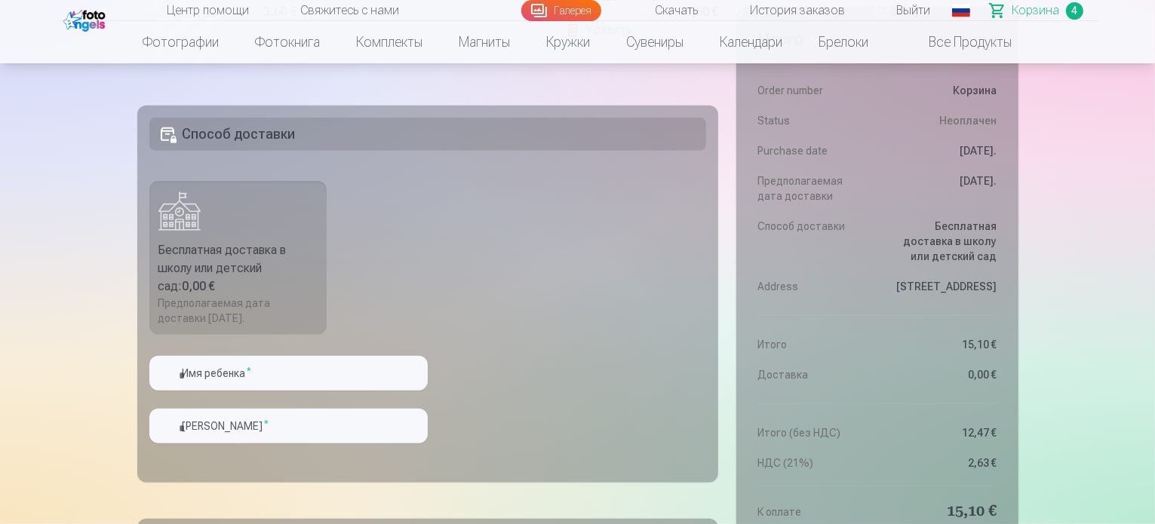
scroll to position [830, 0]
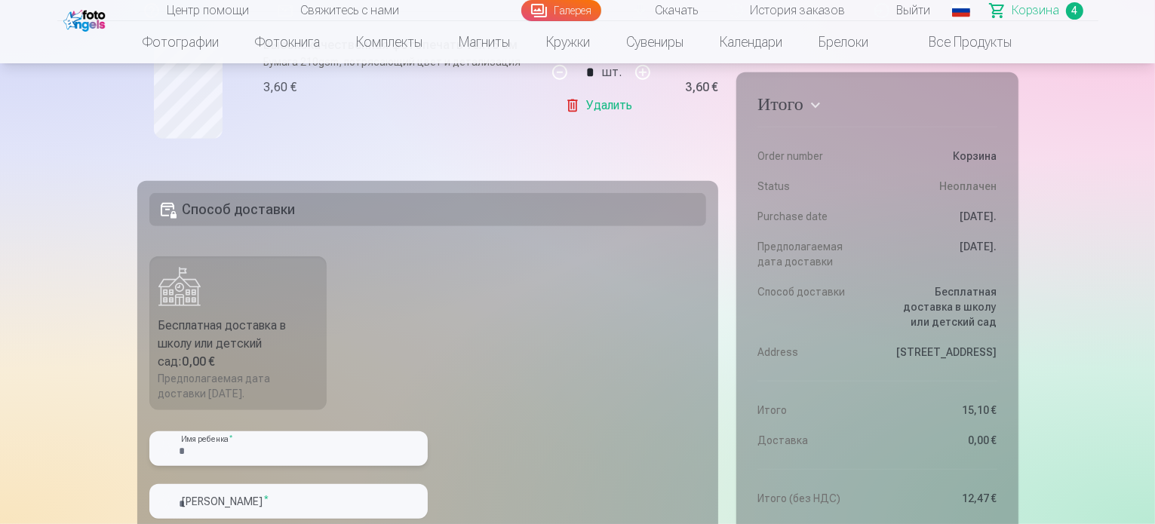
click at [376, 463] on input "text" at bounding box center [288, 449] width 278 height 35
type input "*"
type input "*******"
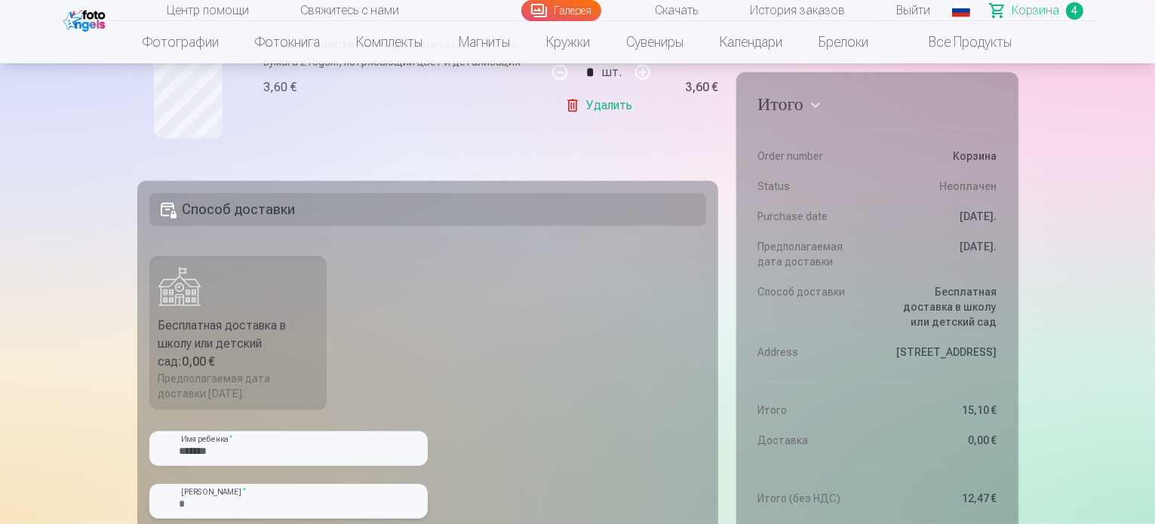
click at [414, 505] on input "text" at bounding box center [288, 501] width 278 height 35
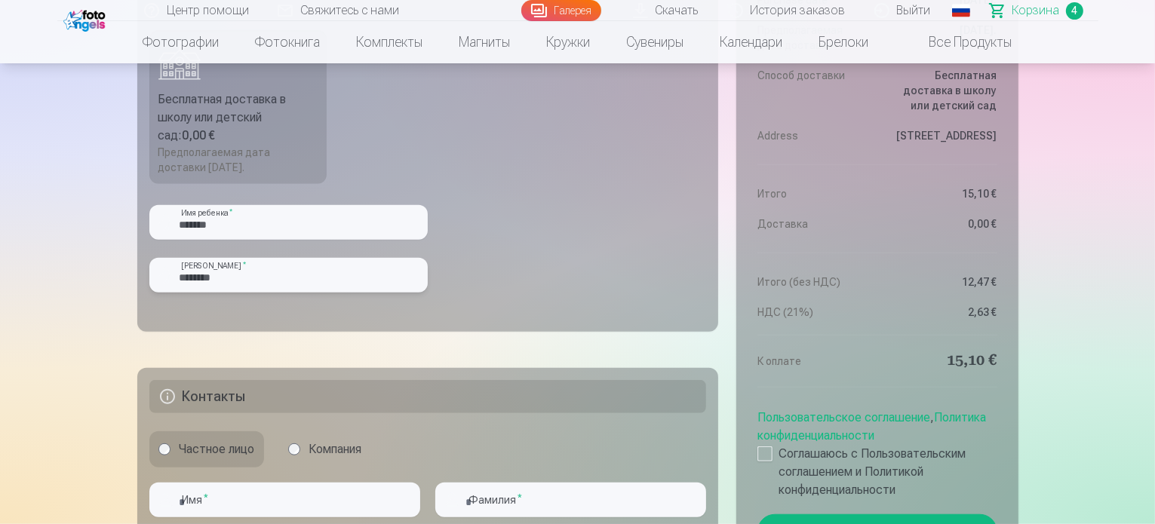
scroll to position [1132, 0]
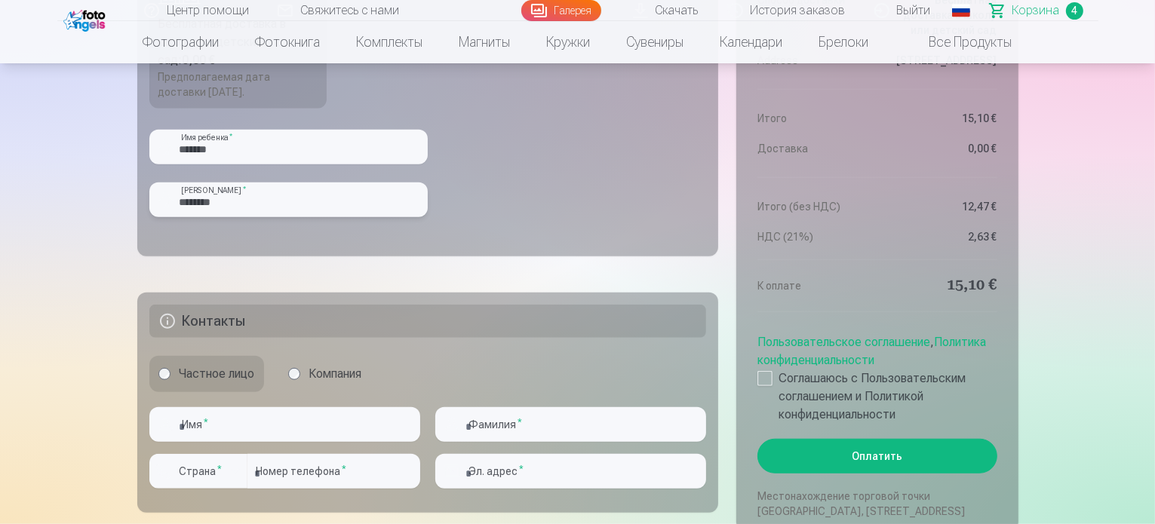
type input "********"
click at [294, 418] on input "text" at bounding box center [284, 424] width 271 height 35
type input "*****"
click at [495, 413] on input "text" at bounding box center [570, 424] width 271 height 35
type input "********"
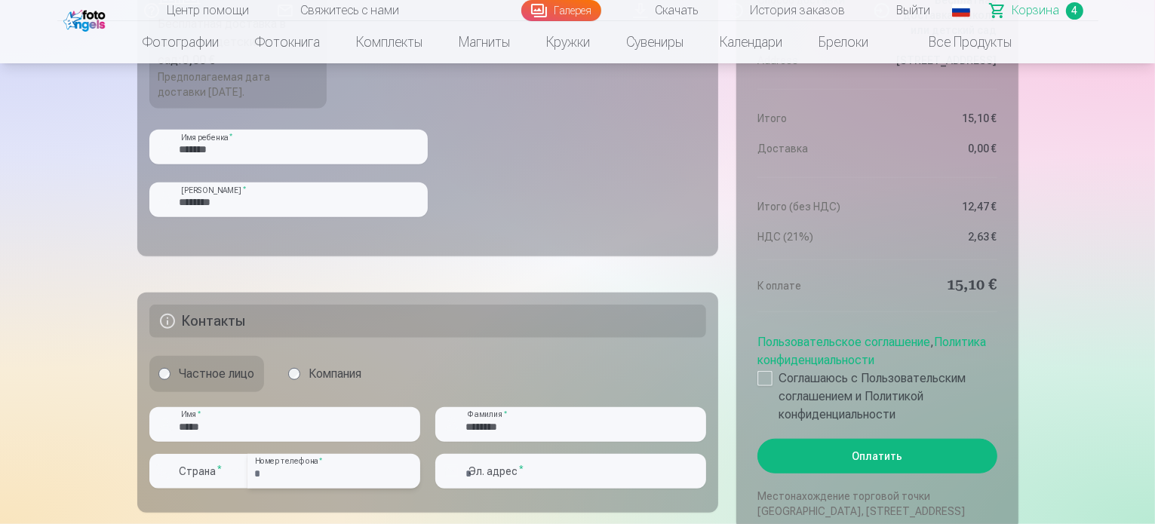
click at [294, 470] on input "number" at bounding box center [333, 471] width 173 height 35
type input "********"
click at [527, 481] on input "email" at bounding box center [570, 471] width 271 height 35
type input "**********"
click at [865, 467] on button "Оплатить" at bounding box center [876, 456] width 239 height 35
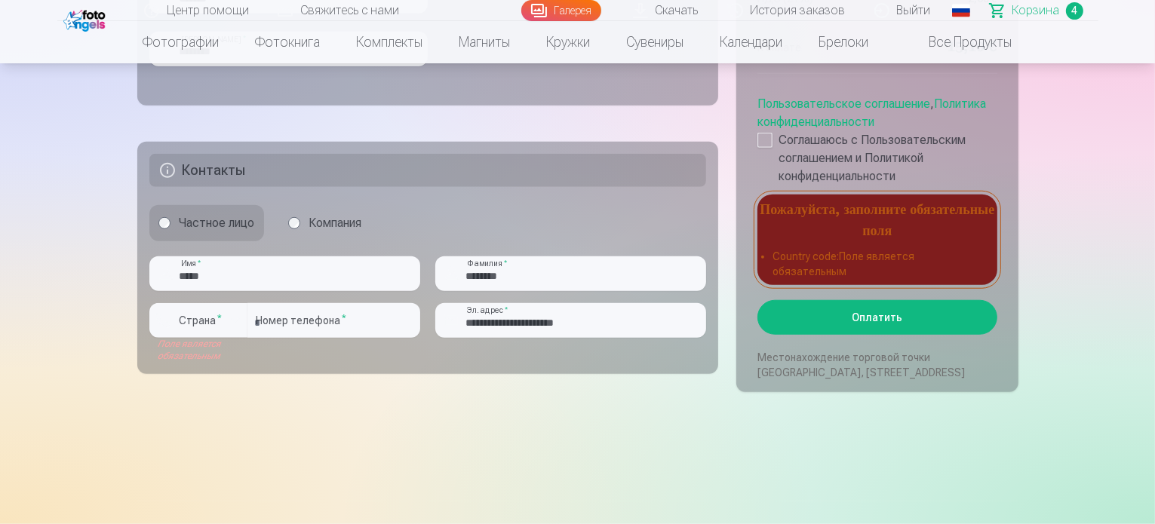
scroll to position [1358, 0]
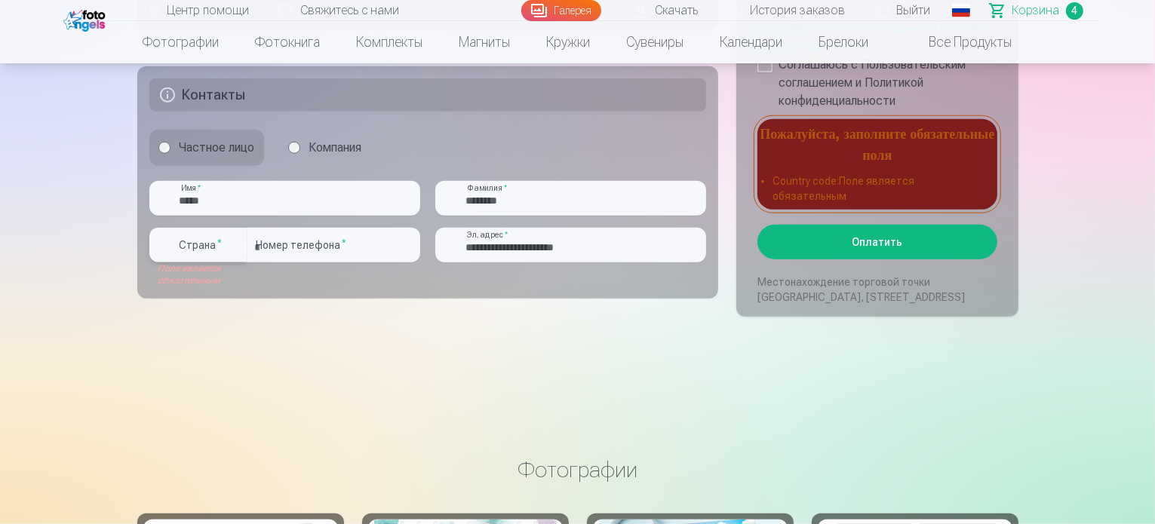
click at [238, 244] on div "button" at bounding box center [235, 245] width 18 height 18
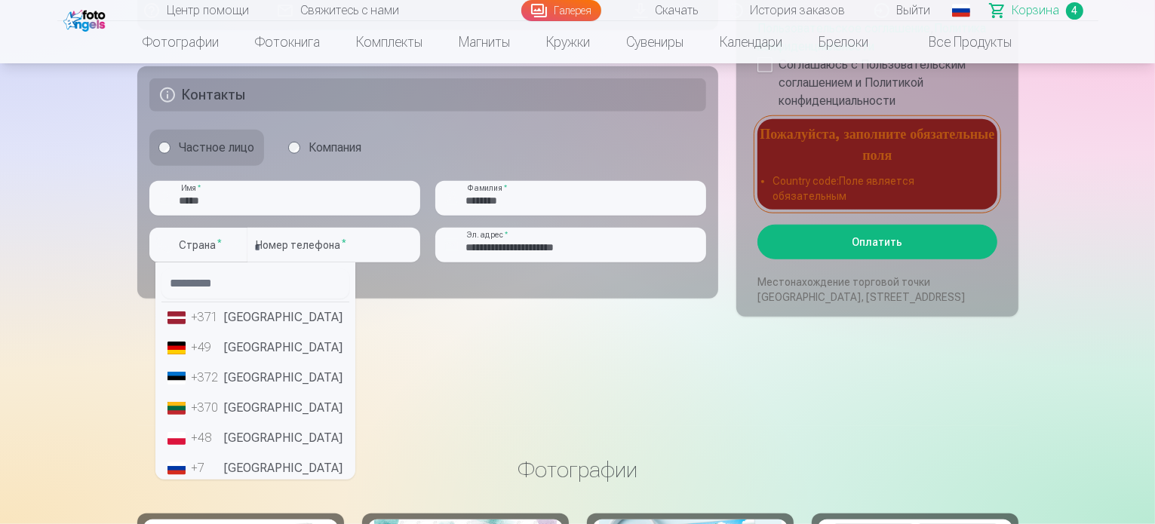
click at [239, 316] on li "+371 Латвия" at bounding box center [255, 318] width 188 height 30
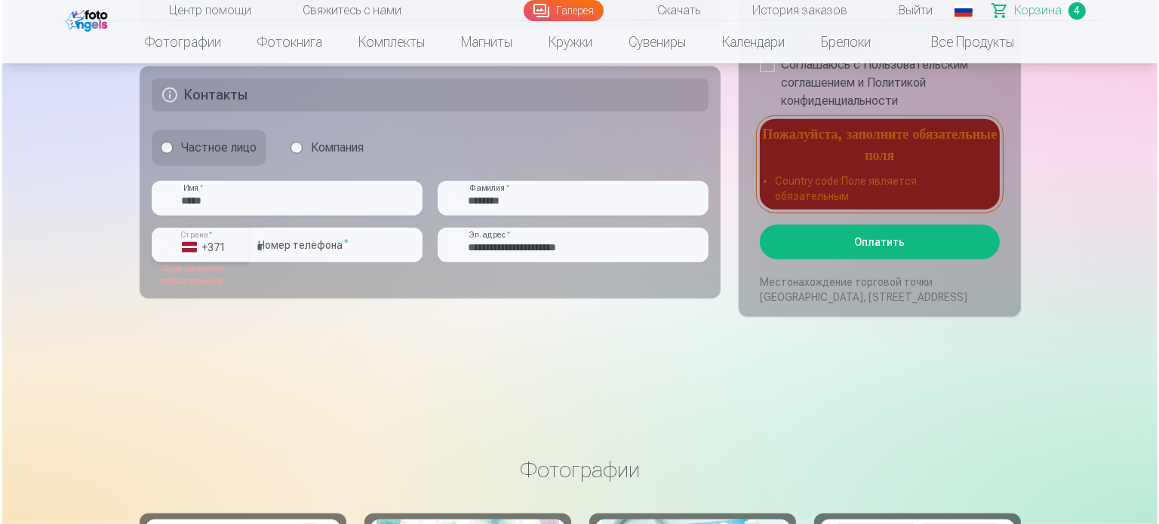
scroll to position [1207, 0]
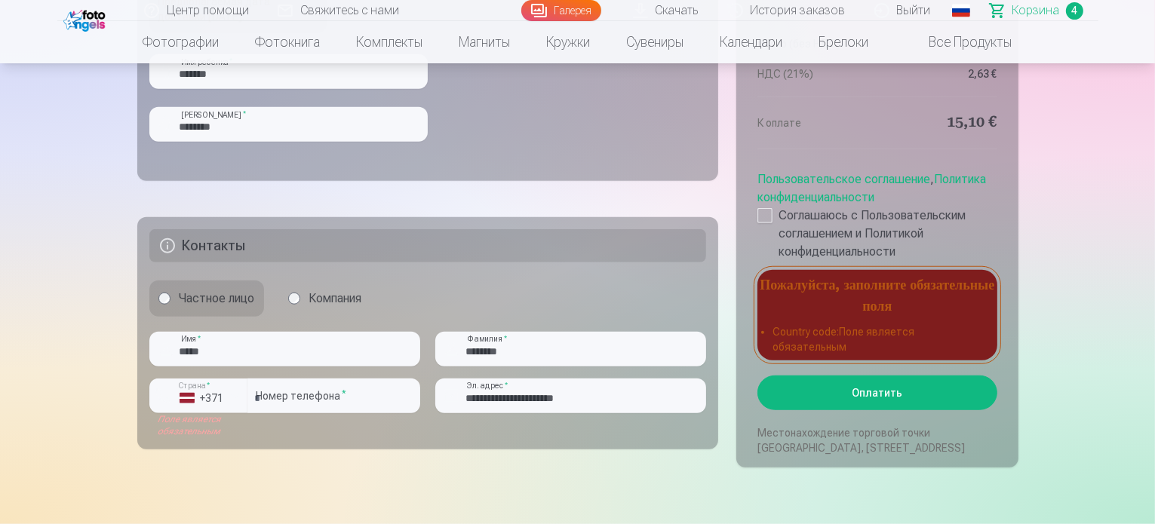
click at [859, 389] on button "Оплатить" at bounding box center [876, 393] width 239 height 35
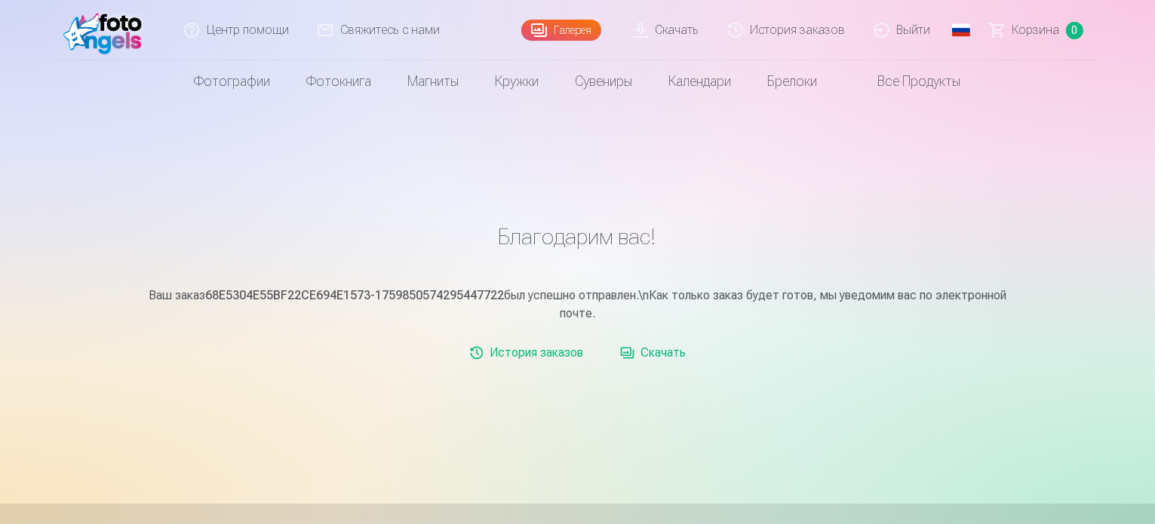
click at [684, 35] on link "Скачать" at bounding box center [666, 30] width 95 height 60
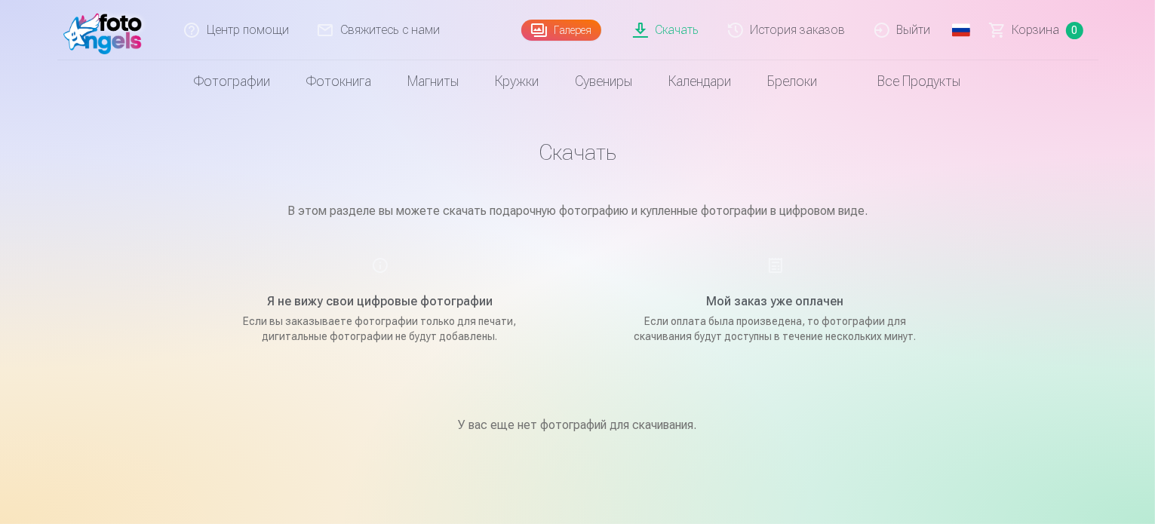
click at [770, 258] on div "Мой заказ уже оплачен Если оплата была произведена, то фотографии для скачивани…" at bounding box center [775, 301] width 359 height 88
click at [670, 26] on link "Скачать" at bounding box center [666, 30] width 95 height 60
click at [389, 295] on h5 "Я не вижу свои цифровые фотографии" at bounding box center [380, 302] width 287 height 18
click at [655, 25] on link "Скачать" at bounding box center [666, 30] width 95 height 60
click at [760, 37] on link "История заказов" at bounding box center [787, 30] width 146 height 60
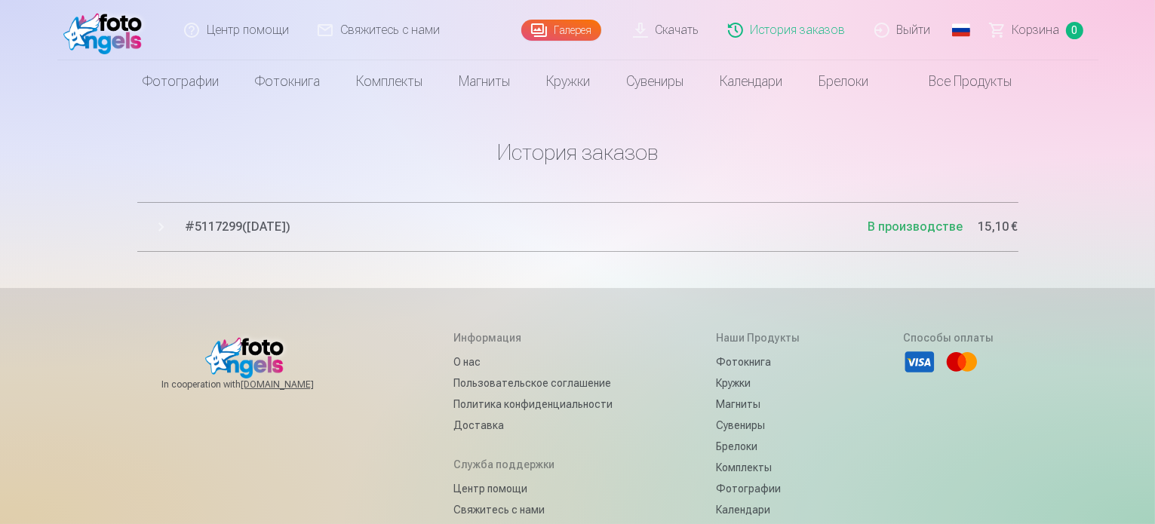
click at [818, 226] on span "# 5117299 ( 7.10.2025 )" at bounding box center [527, 227] width 683 height 18
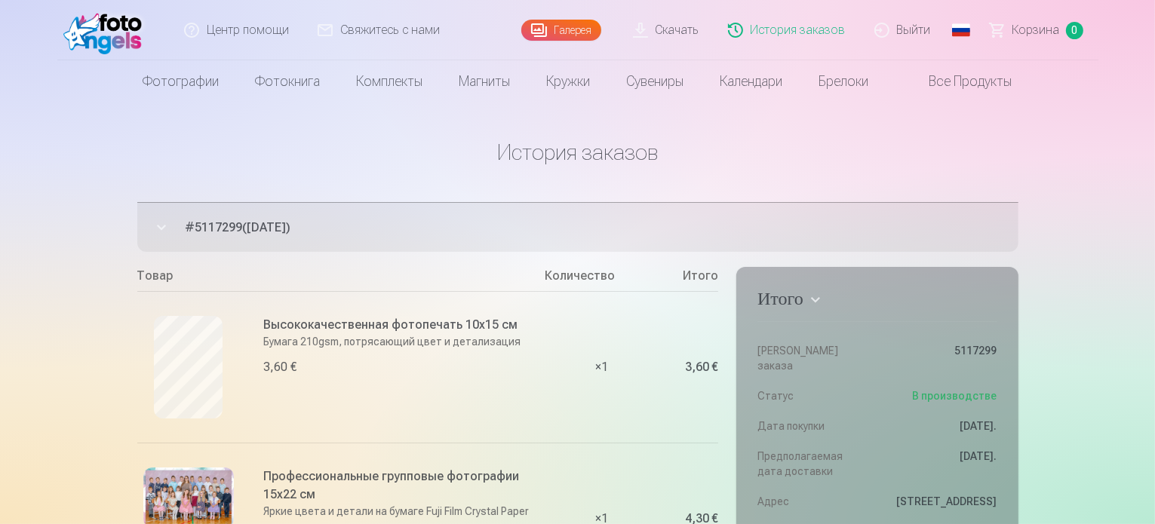
click at [638, 31] on link "Скачать" at bounding box center [666, 30] width 95 height 60
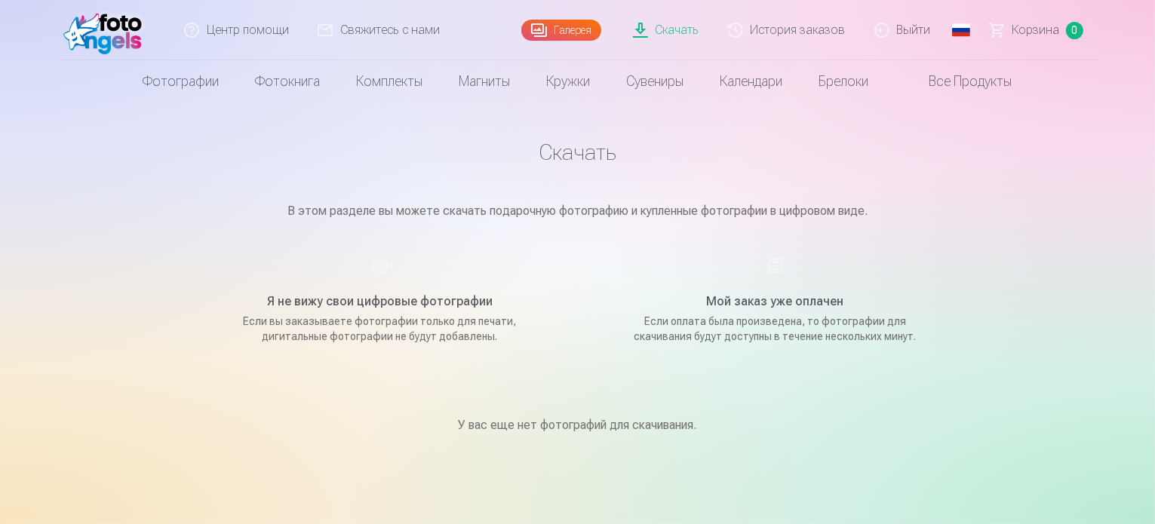
click at [947, 84] on link "Все продукты" at bounding box center [958, 81] width 143 height 42
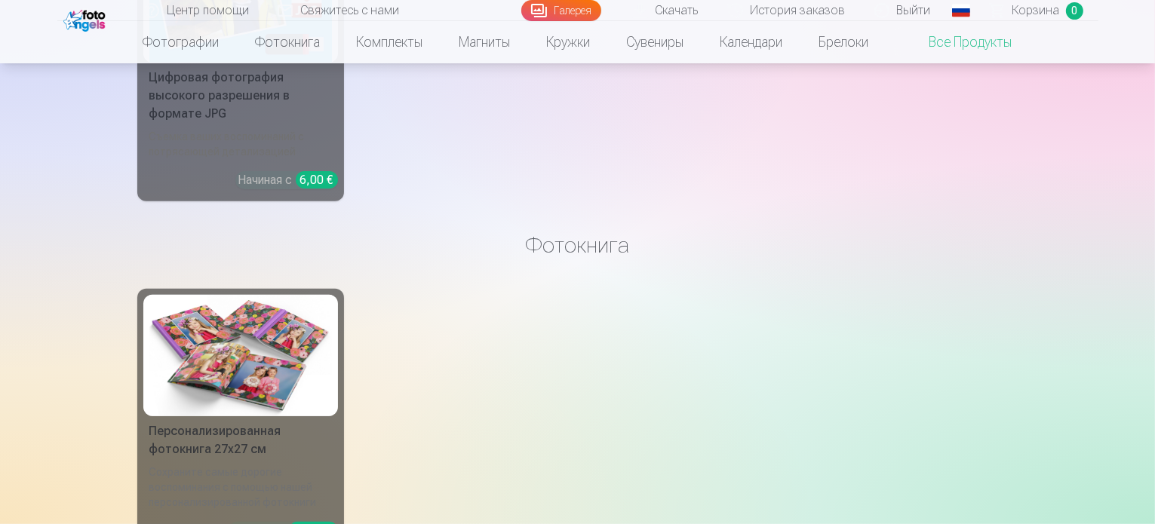
scroll to position [377, 0]
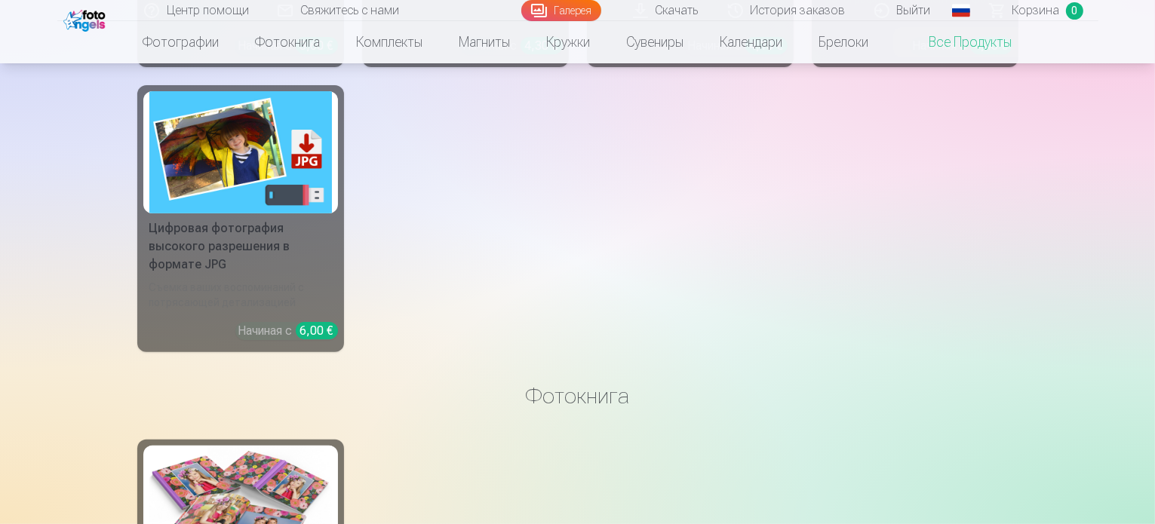
click at [185, 243] on div "Цифровая фотография высокого разрешения в формате JPG" at bounding box center [240, 247] width 195 height 54
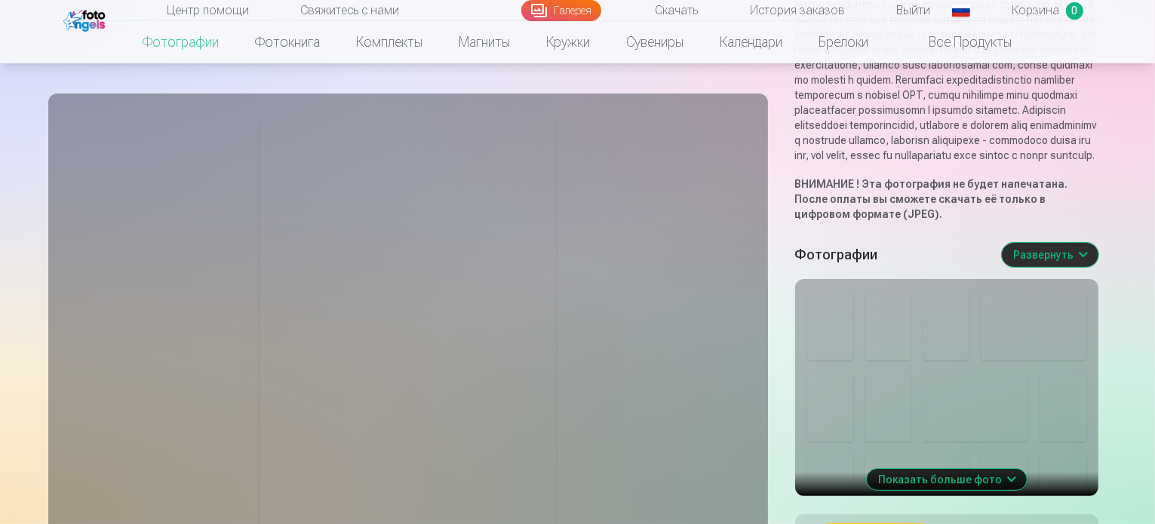
scroll to position [453, 0]
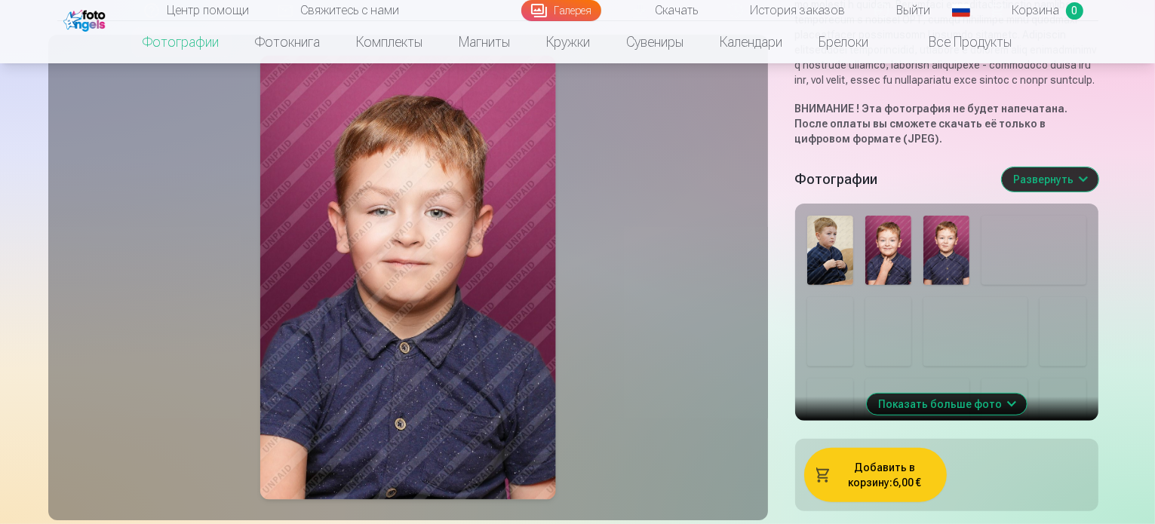
click at [991, 394] on button "Показать больше фото" at bounding box center [947, 404] width 160 height 21
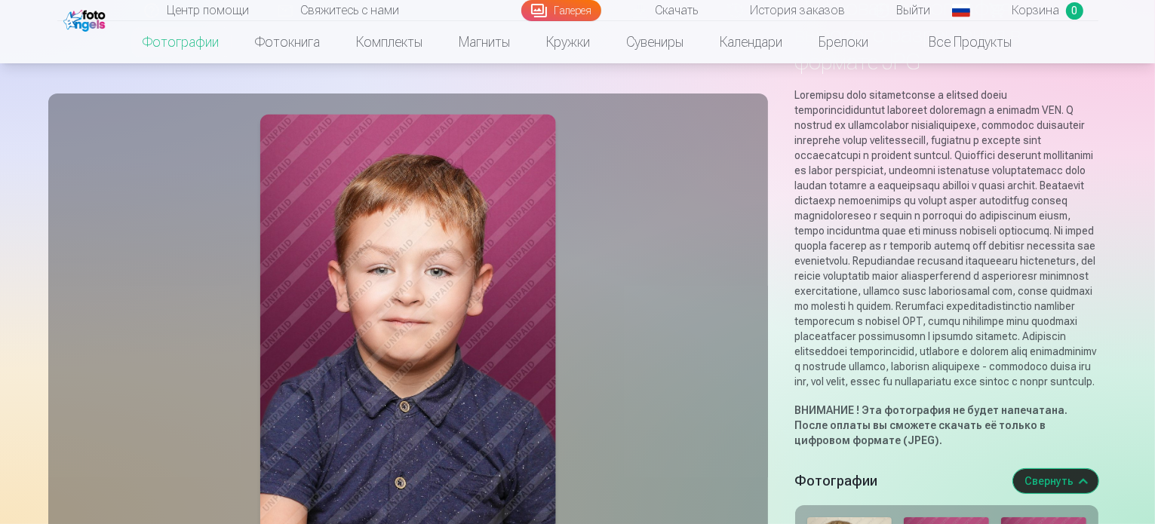
scroll to position [0, 0]
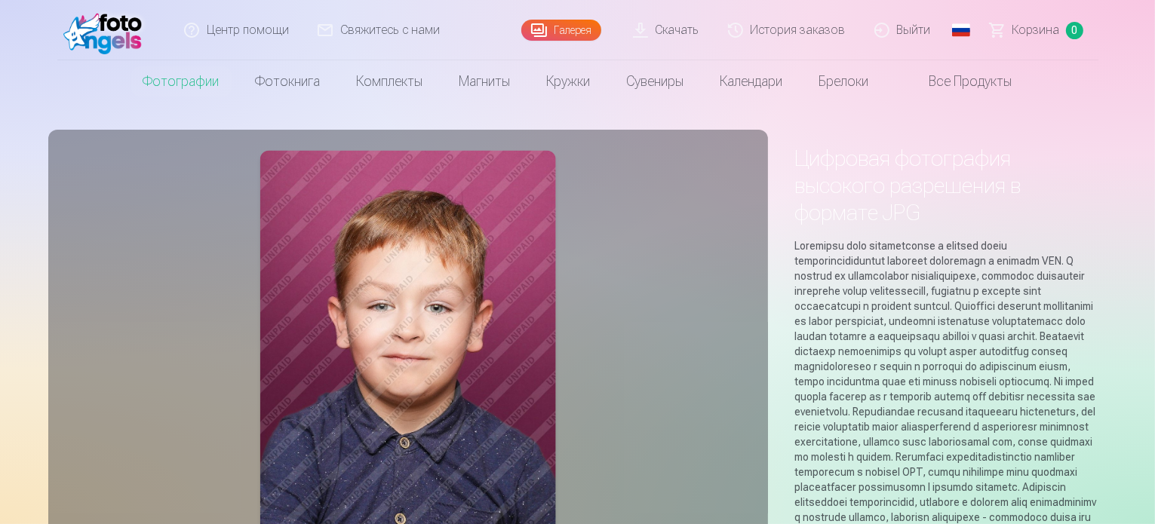
click at [900, 26] on link "Выйти" at bounding box center [903, 30] width 85 height 60
